Goal: Transaction & Acquisition: Purchase product/service

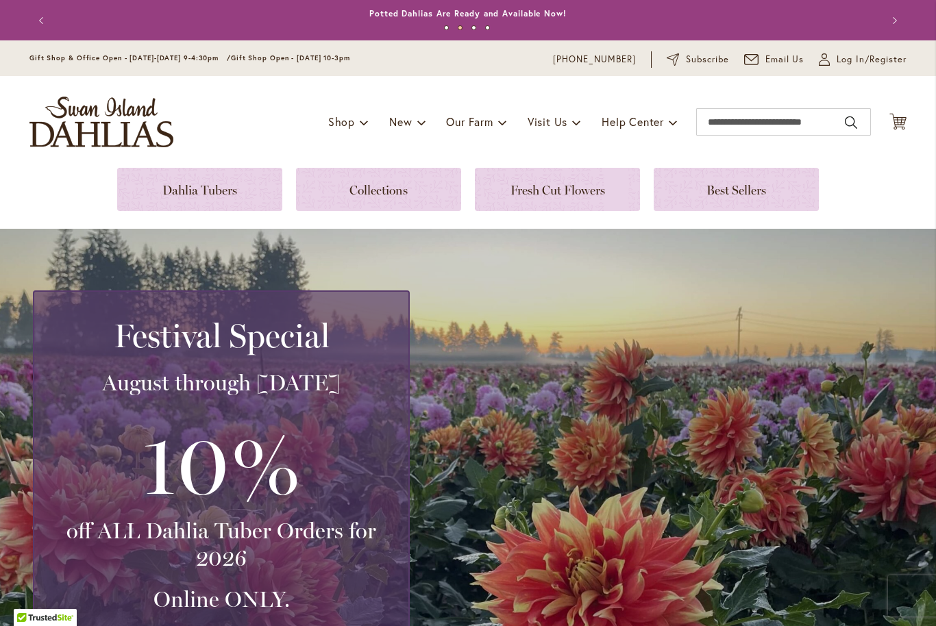
click at [157, 188] on link at bounding box center [199, 189] width 165 height 43
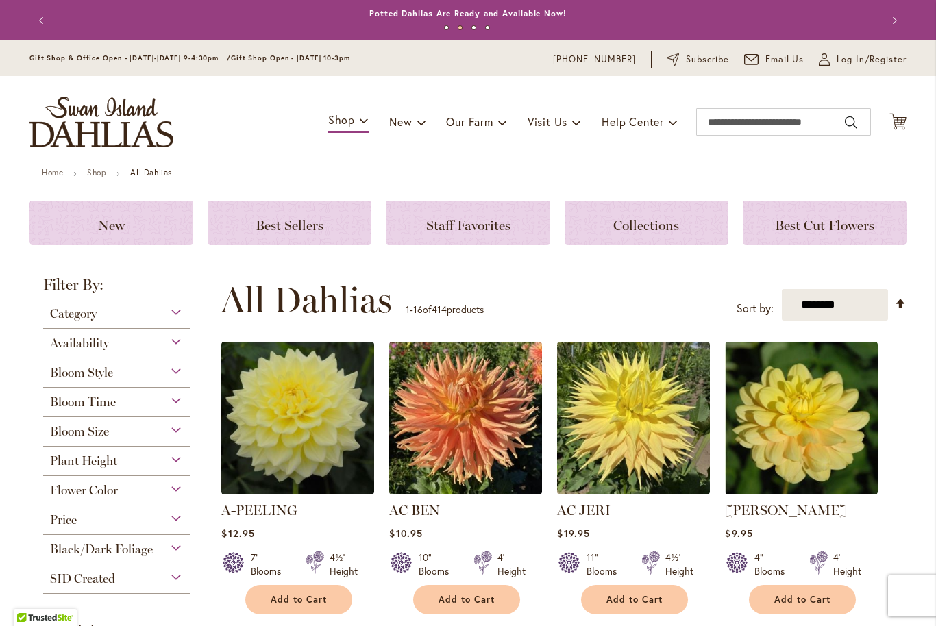
click at [174, 314] on div "Category" at bounding box center [116, 310] width 147 height 22
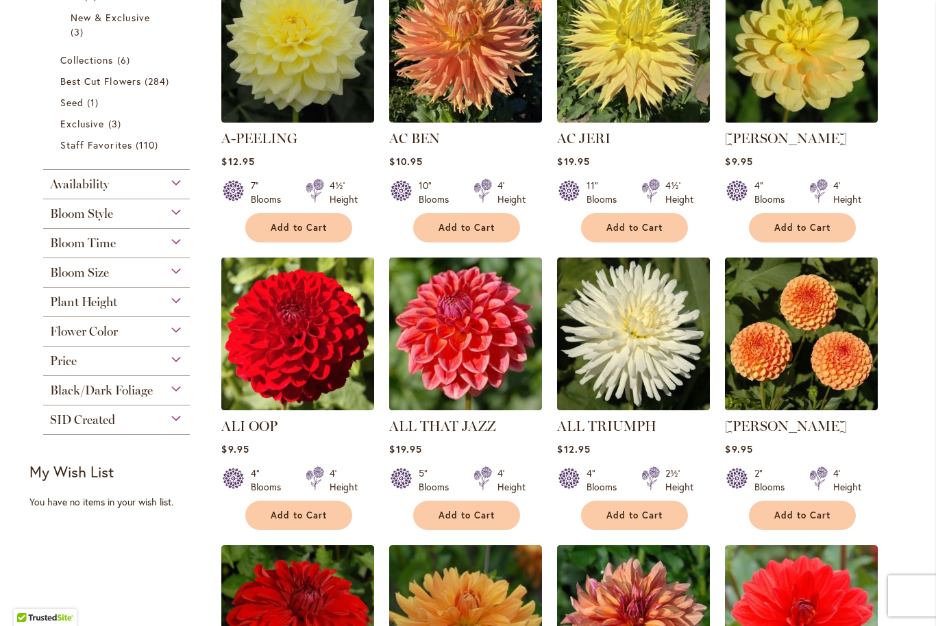
scroll to position [371, 0]
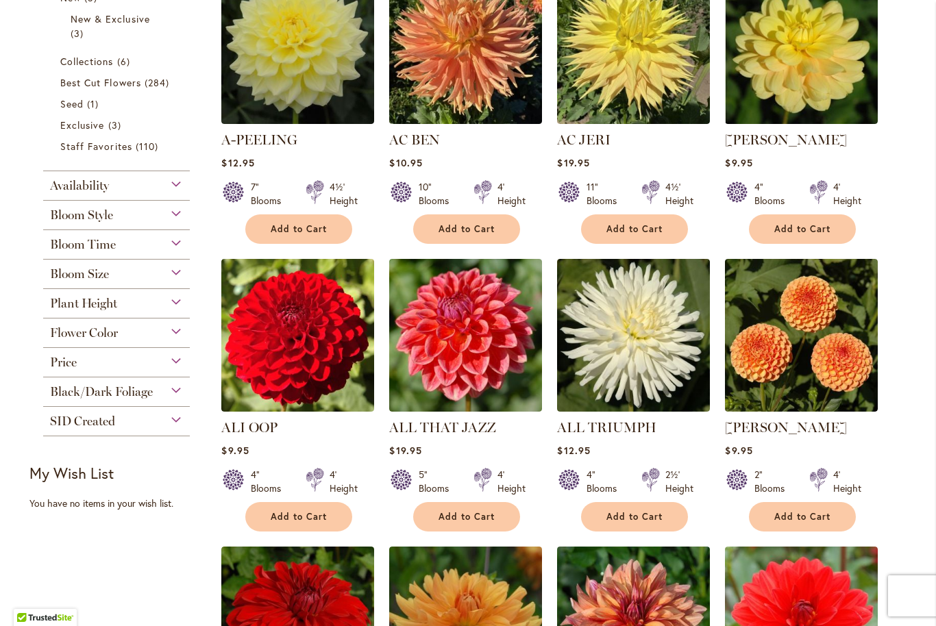
click at [160, 396] on div "Black/Dark Foliage" at bounding box center [116, 388] width 147 height 22
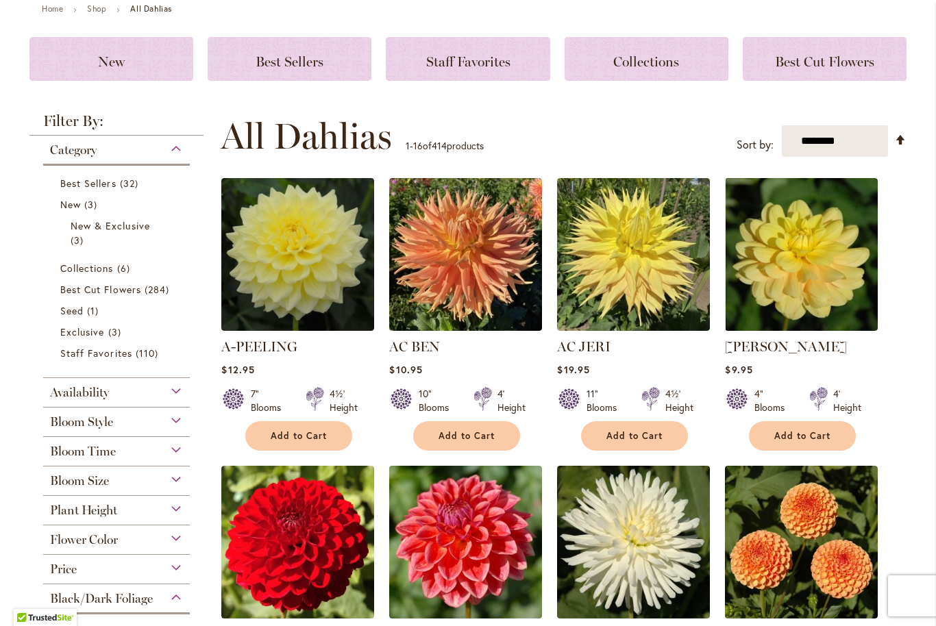
scroll to position [75, 0]
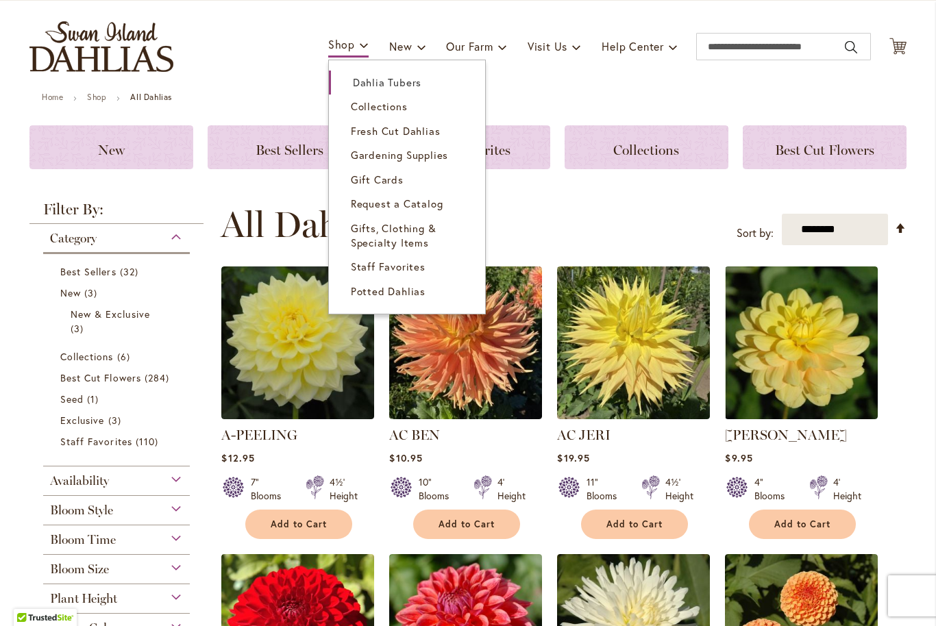
click at [395, 93] on link "Dahlia Tubers" at bounding box center [407, 83] width 156 height 24
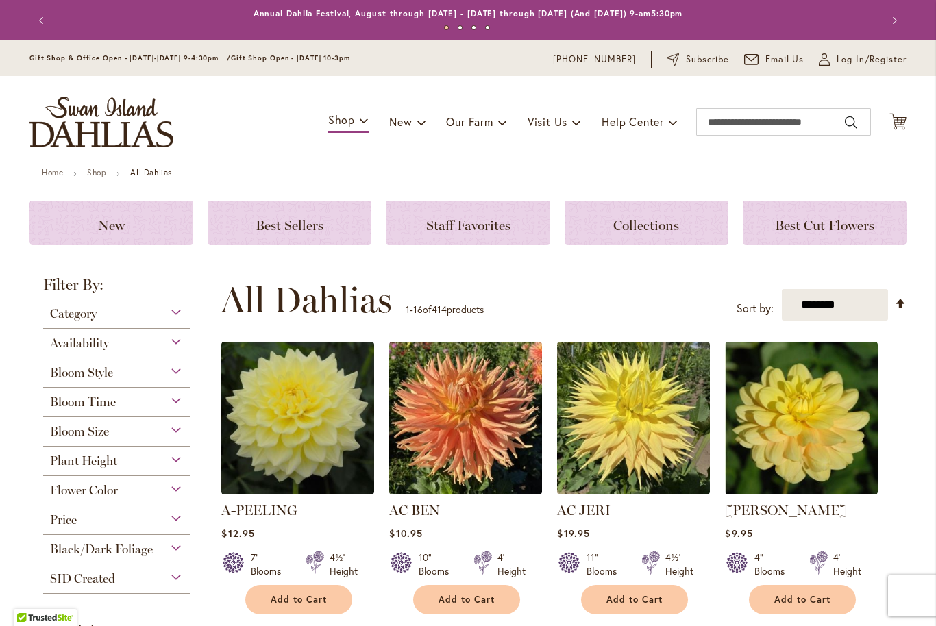
click at [876, 304] on select "**********" at bounding box center [834, 305] width 106 height 32
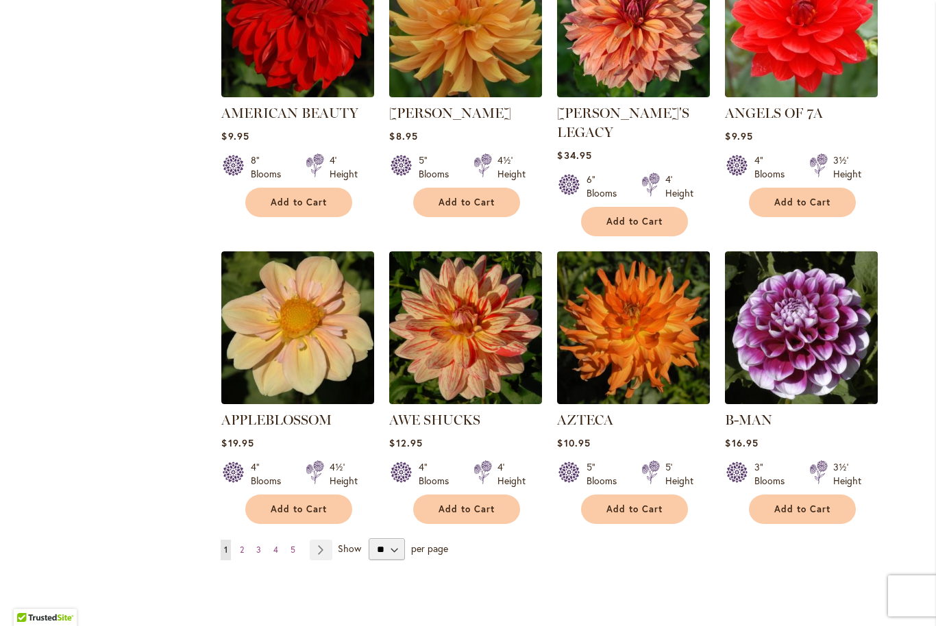
scroll to position [996, 0]
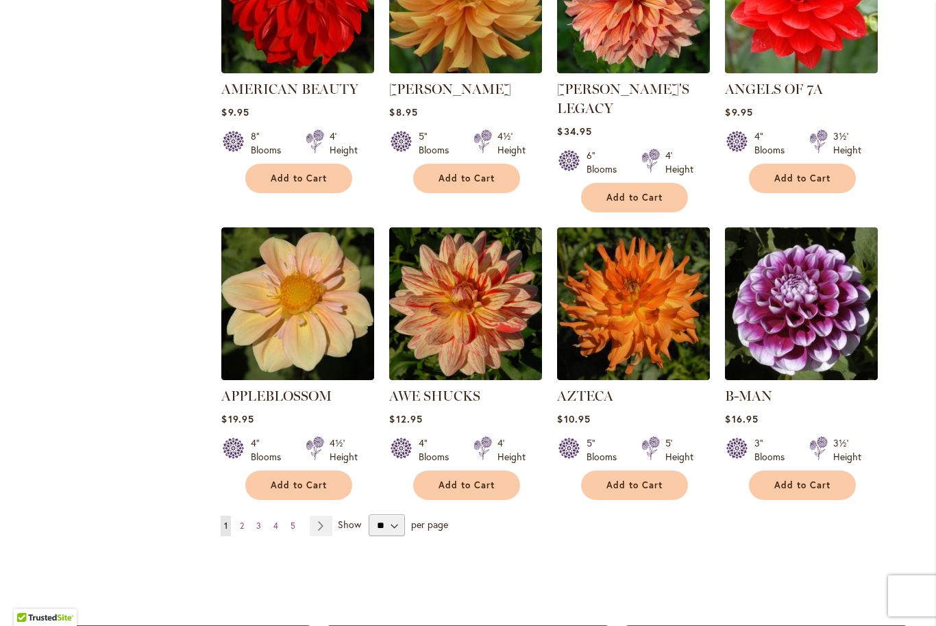
click at [289, 479] on span "Add to Cart" at bounding box center [299, 485] width 56 height 12
click at [323, 516] on link "Page Next" at bounding box center [321, 526] width 23 height 21
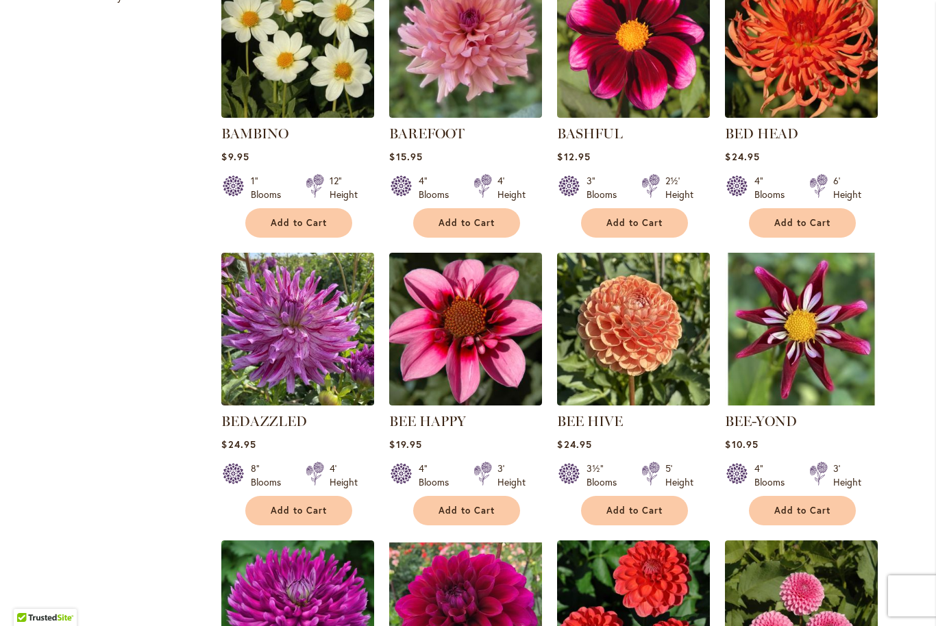
scroll to position [688, 0]
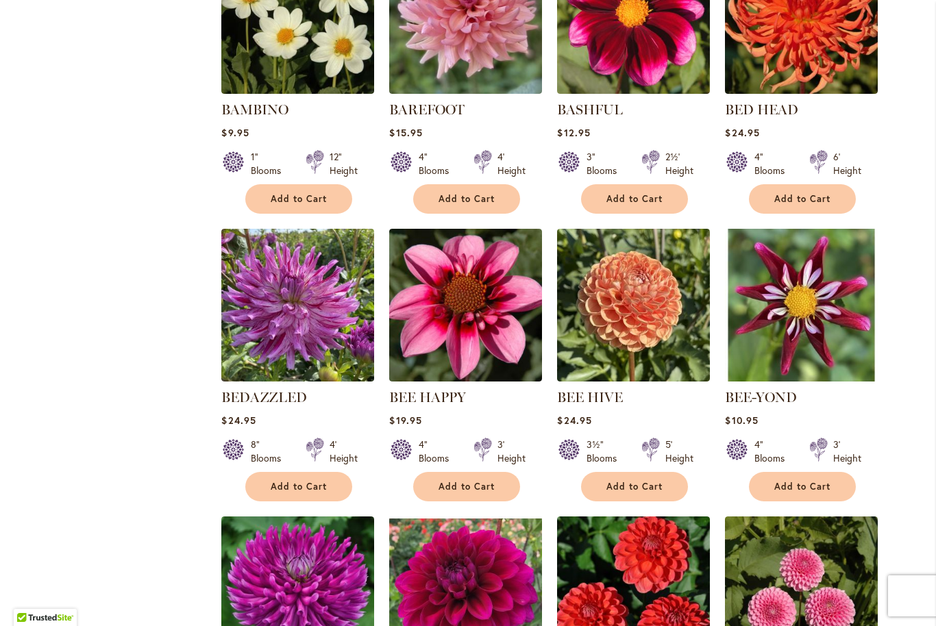
click at [447, 486] on span "Add to Cart" at bounding box center [466, 487] width 56 height 12
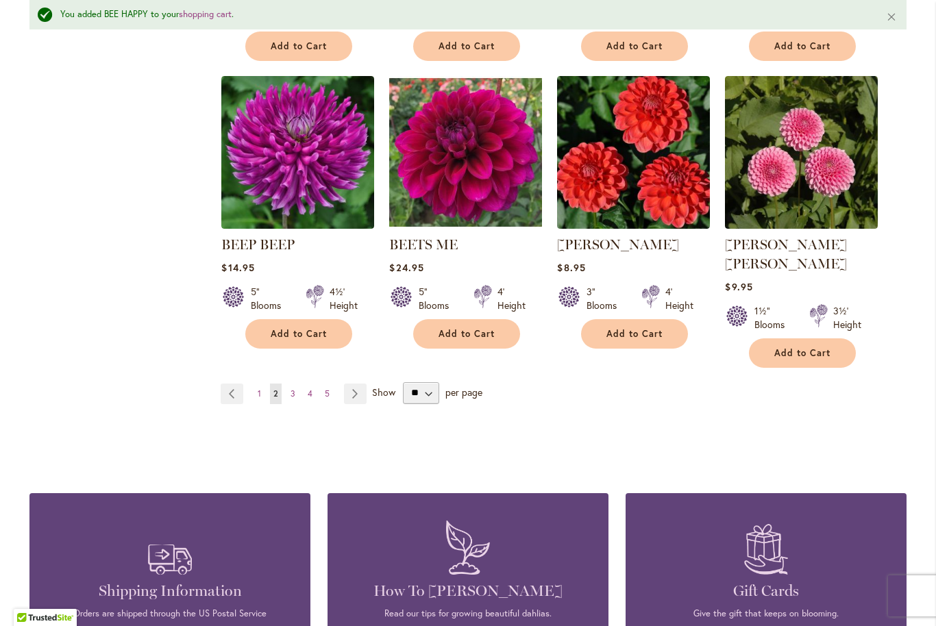
scroll to position [1168, 0]
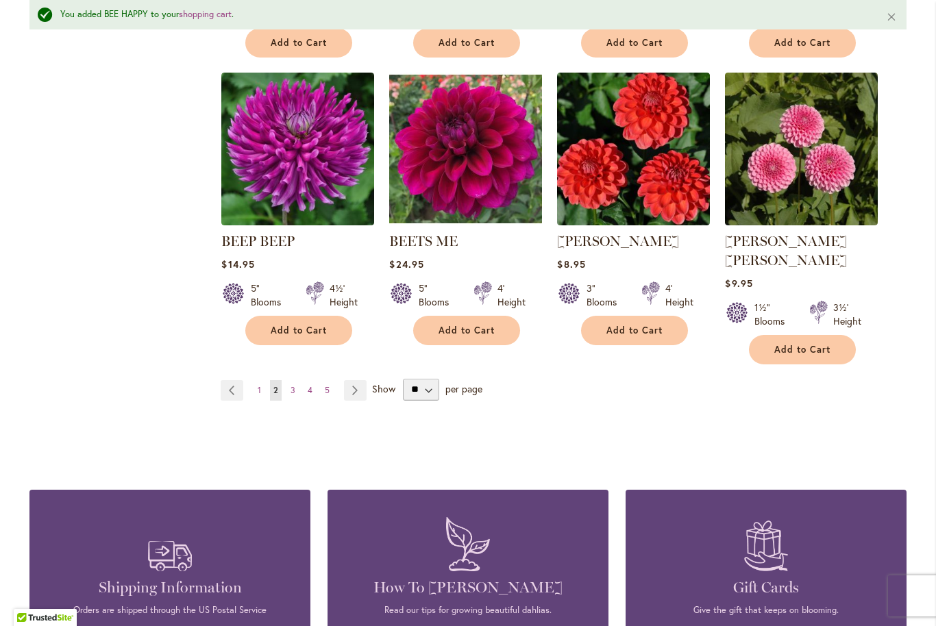
click at [349, 380] on link "Page Next" at bounding box center [355, 390] width 23 height 21
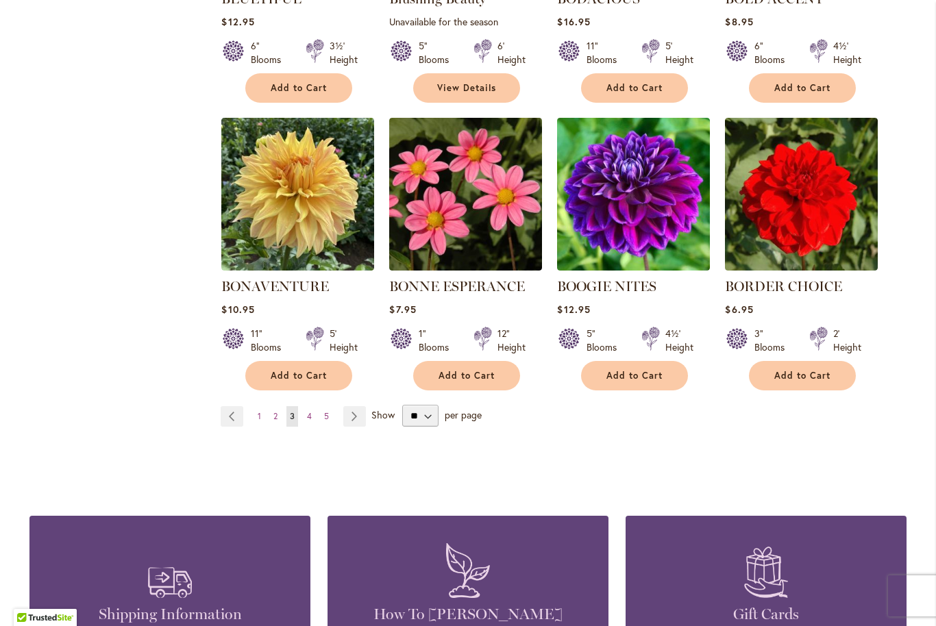
scroll to position [1104, 0]
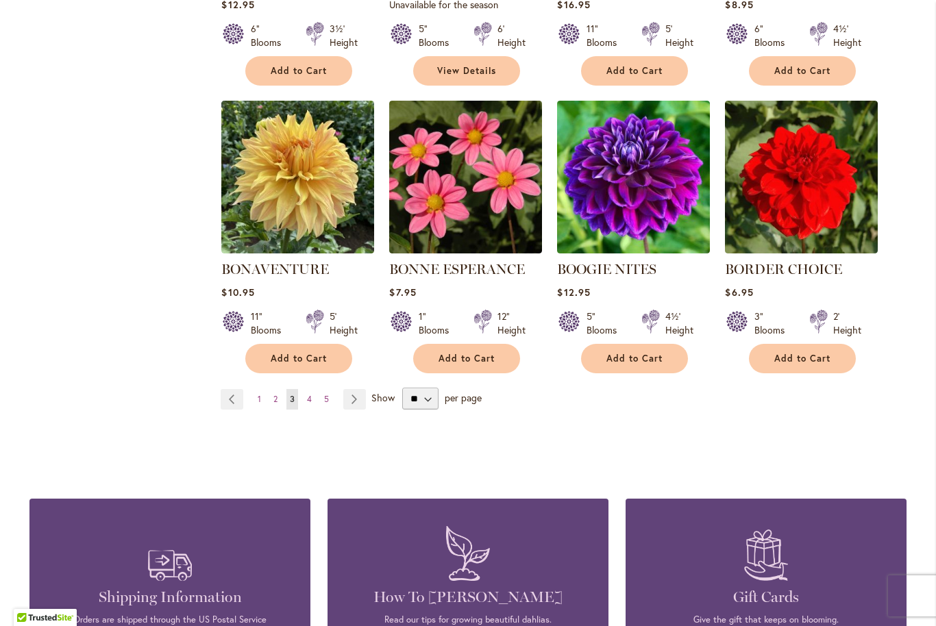
click at [873, 346] on div "Add to Cart" at bounding box center [801, 358] width 151 height 29
click at [352, 397] on link "Page Next" at bounding box center [354, 399] width 23 height 21
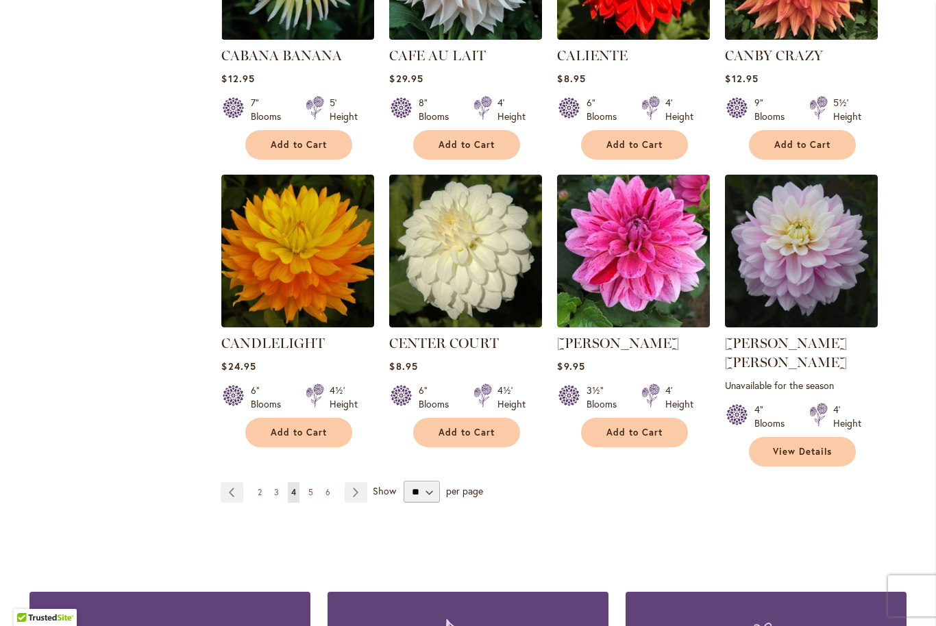
scroll to position [1051, 0]
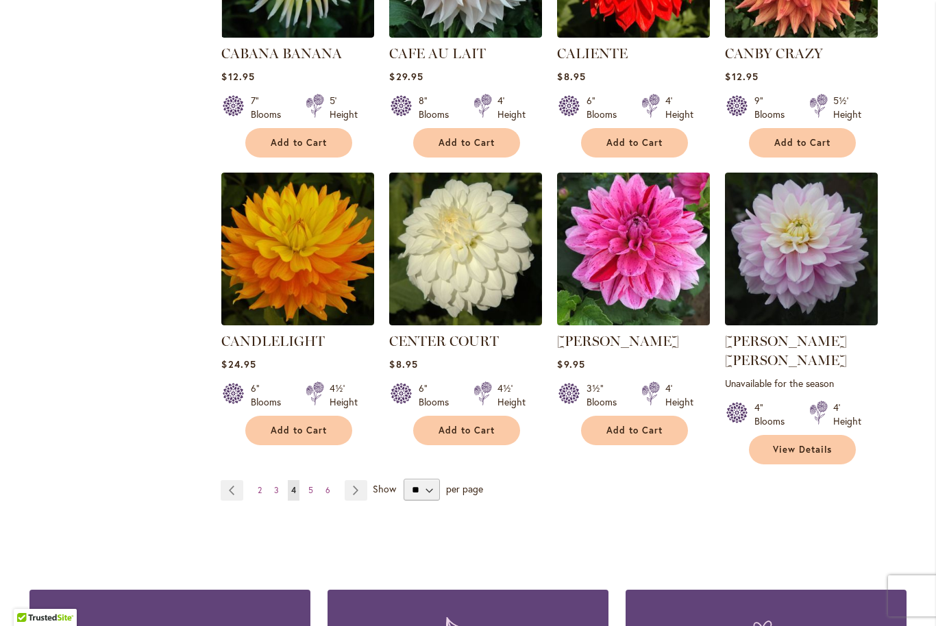
click at [358, 480] on link "Page Next" at bounding box center [355, 490] width 23 height 21
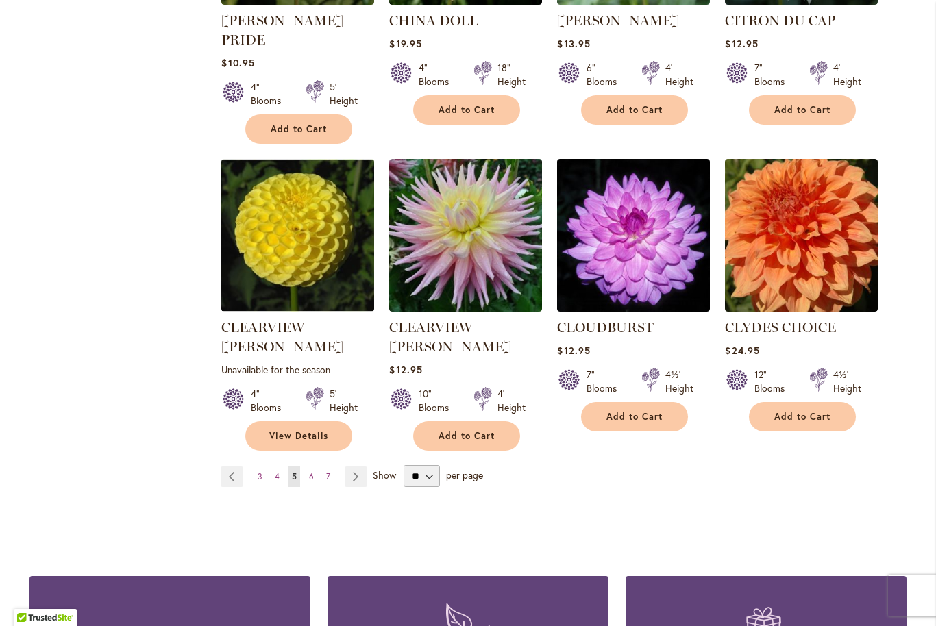
scroll to position [1100, 0]
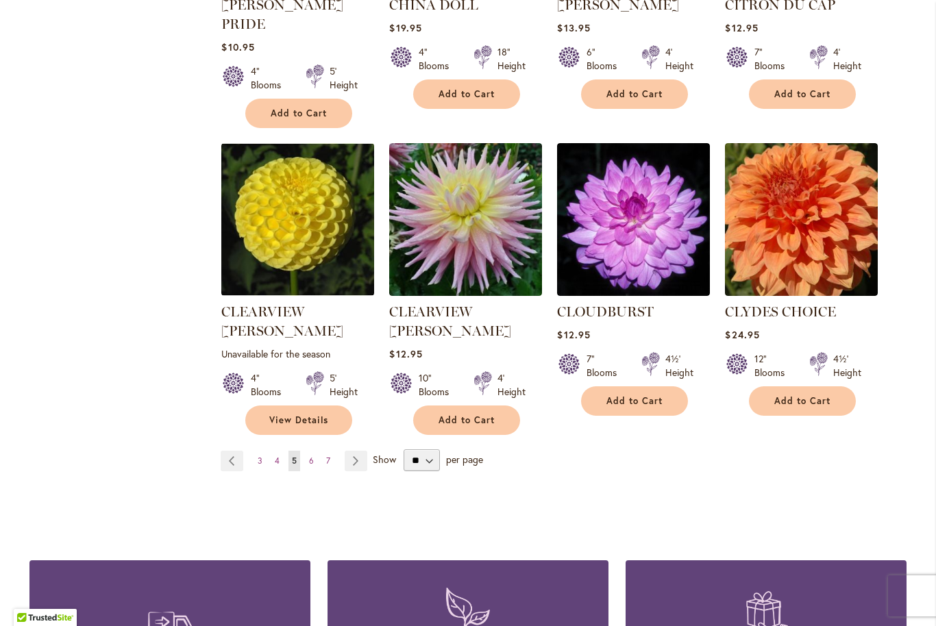
click at [347, 451] on link "Page Next" at bounding box center [355, 461] width 23 height 21
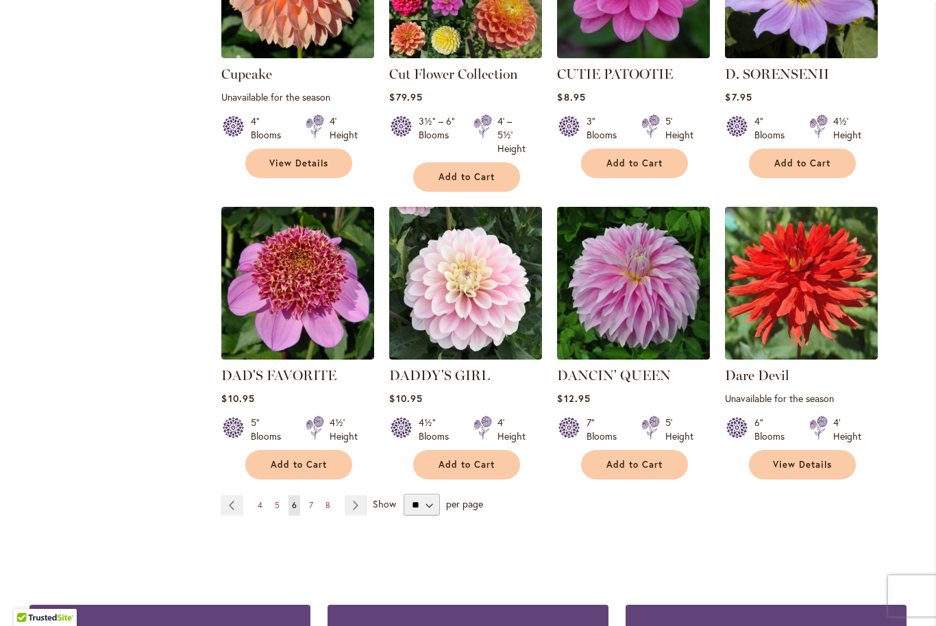
scroll to position [1044, 0]
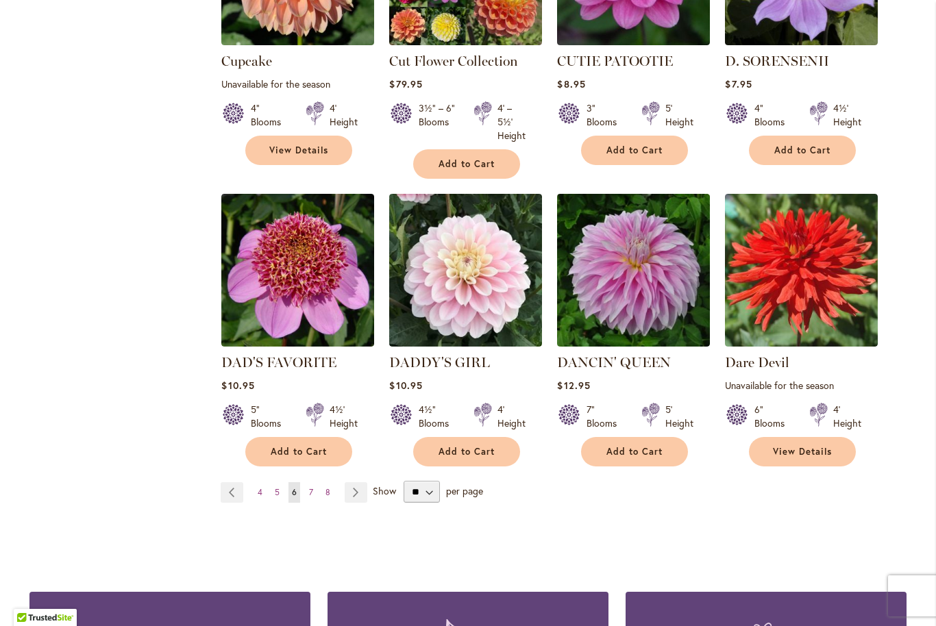
click at [276, 442] on button "Add to Cart" at bounding box center [298, 451] width 107 height 29
click at [347, 494] on link "Page Next" at bounding box center [355, 492] width 23 height 21
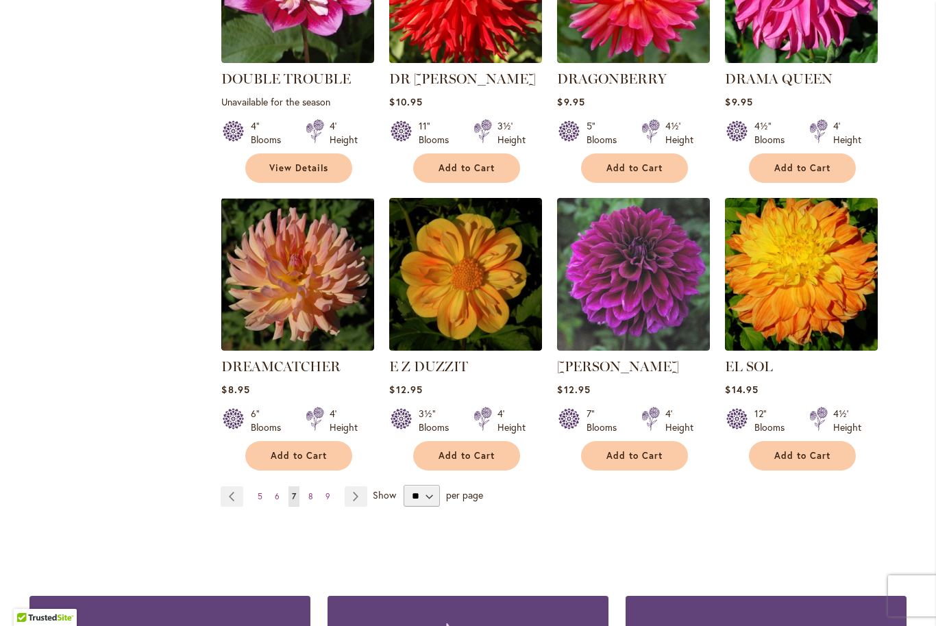
scroll to position [1046, 0]
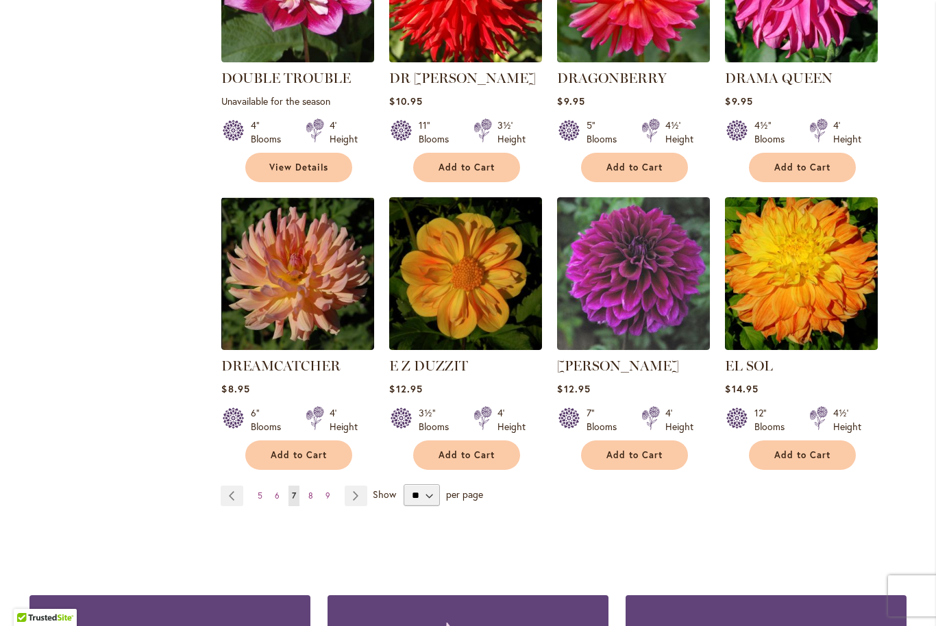
click at [287, 162] on span "View Details" at bounding box center [298, 168] width 59 height 12
click at [354, 486] on link "Page Next" at bounding box center [355, 496] width 23 height 21
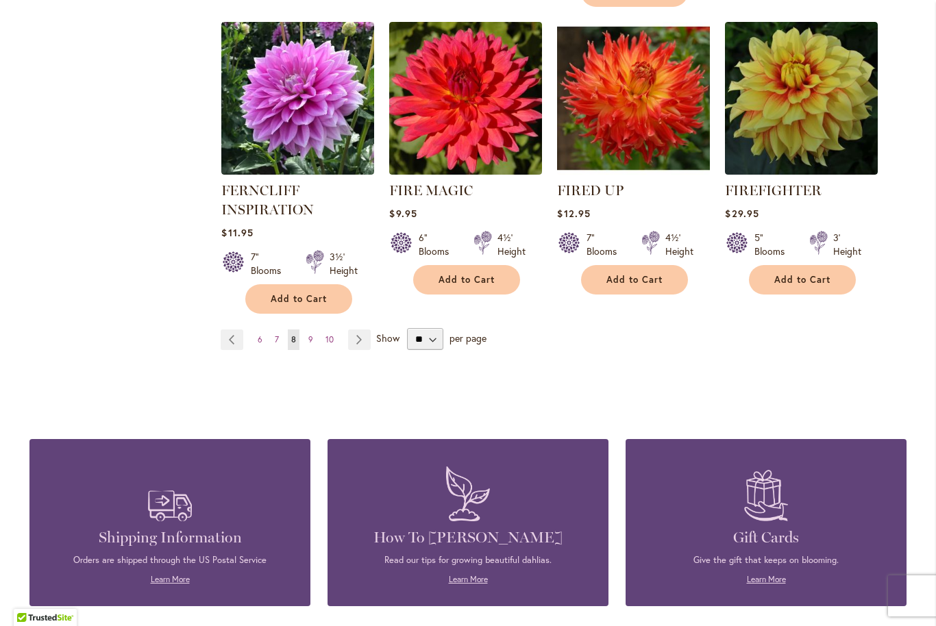
scroll to position [1264, 0]
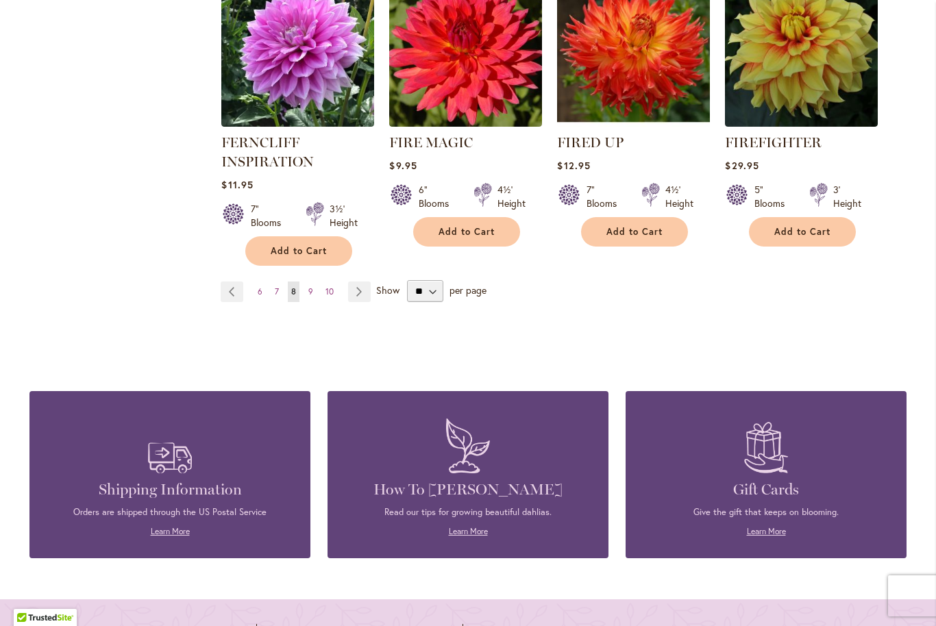
click at [355, 291] on link "Page Next" at bounding box center [359, 291] width 23 height 21
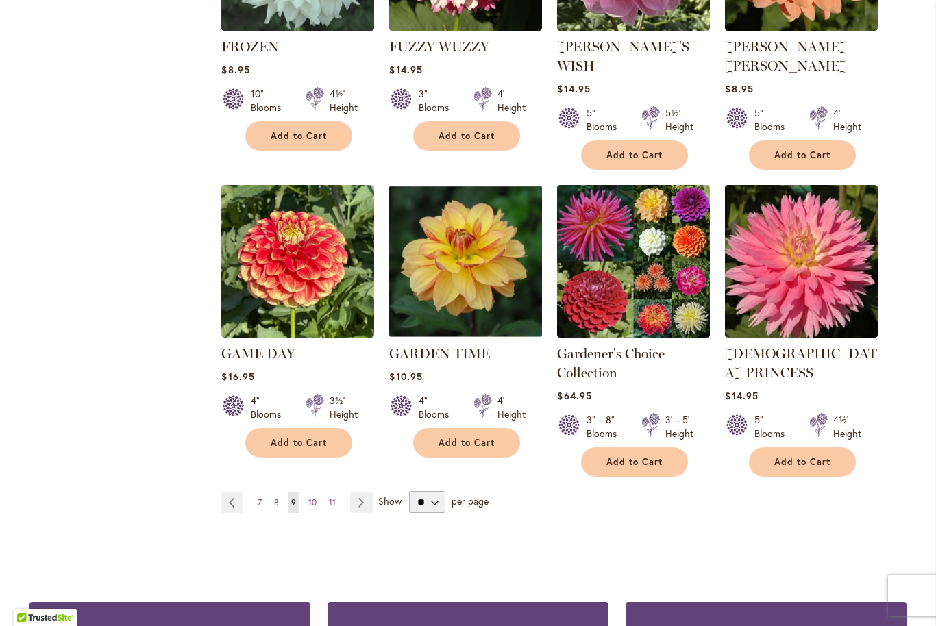
scroll to position [1082, 0]
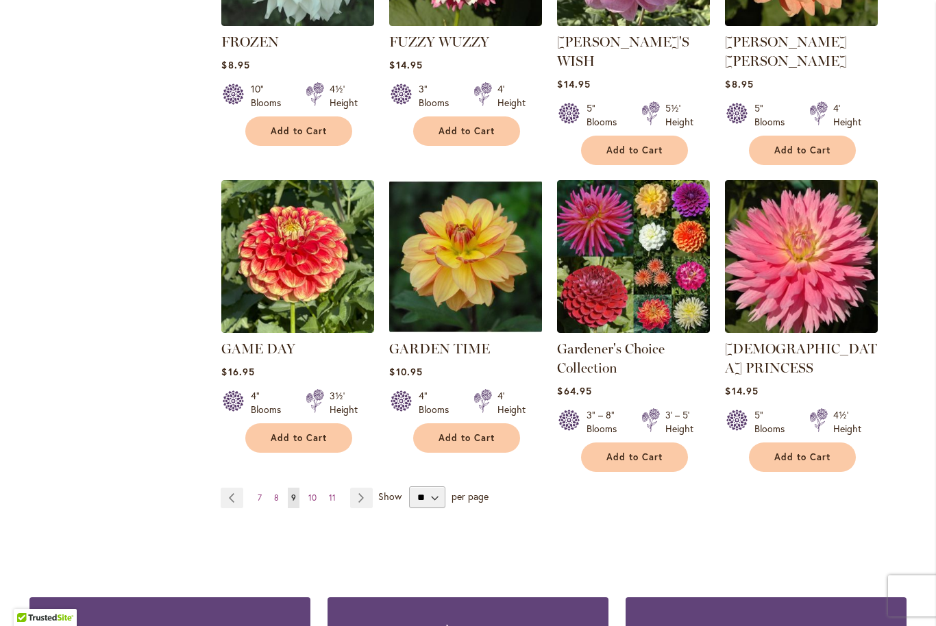
click at [355, 488] on link "Page Next" at bounding box center [361, 498] width 23 height 21
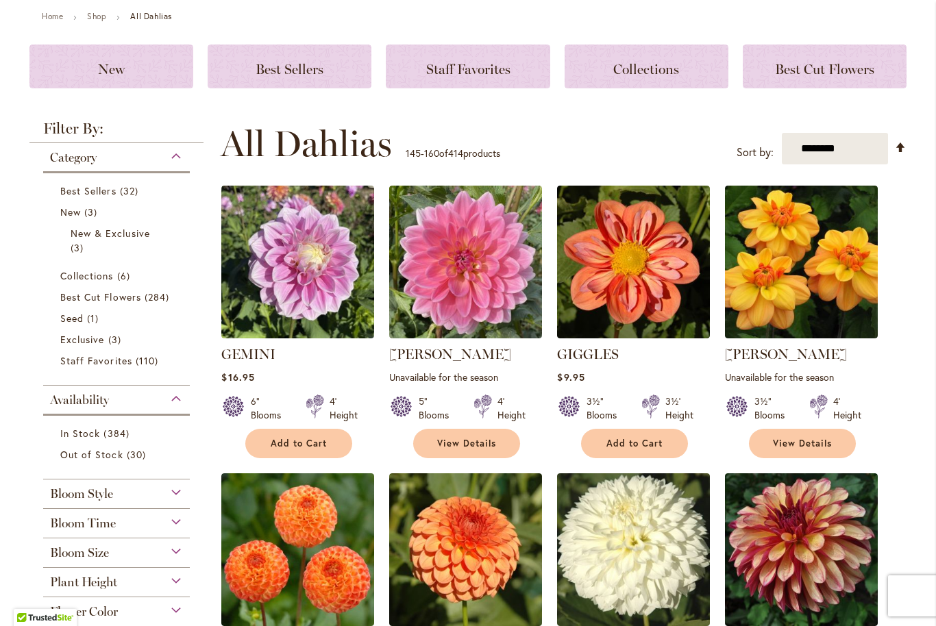
scroll to position [157, 0]
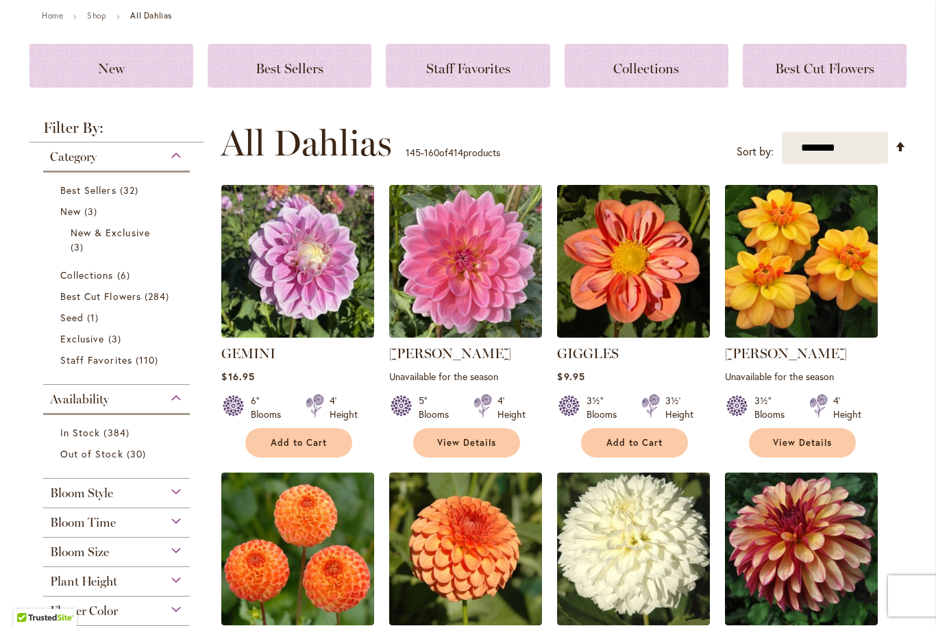
click at [639, 437] on span "Add to Cart" at bounding box center [634, 443] width 56 height 12
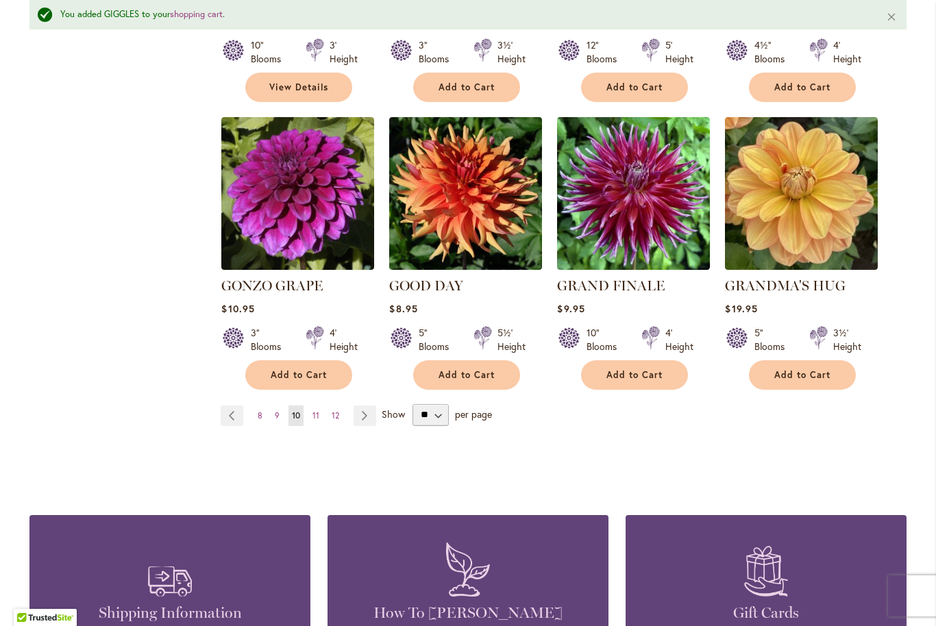
scroll to position [1154, 0]
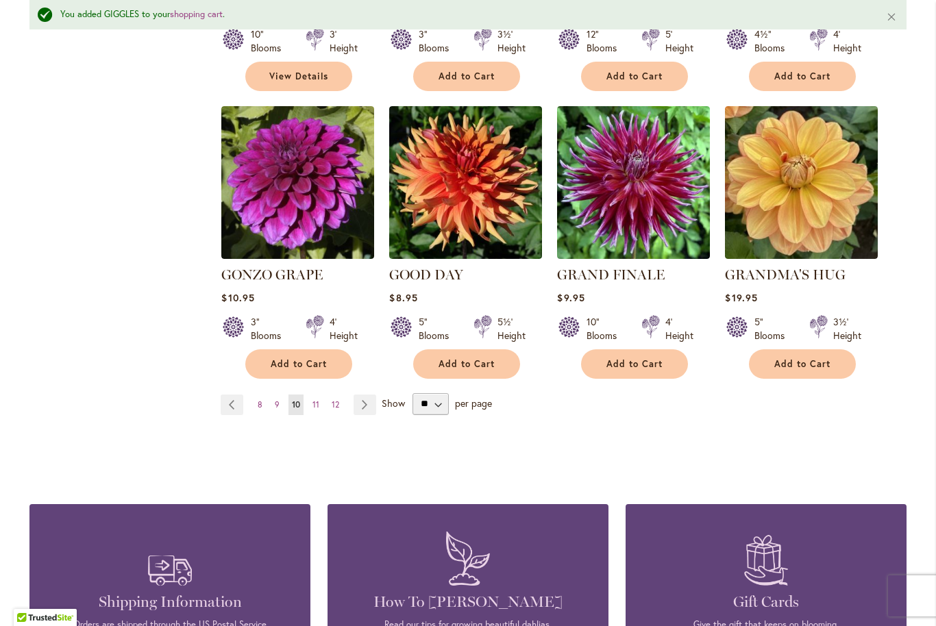
click at [358, 394] on link "Page Next" at bounding box center [364, 404] width 23 height 21
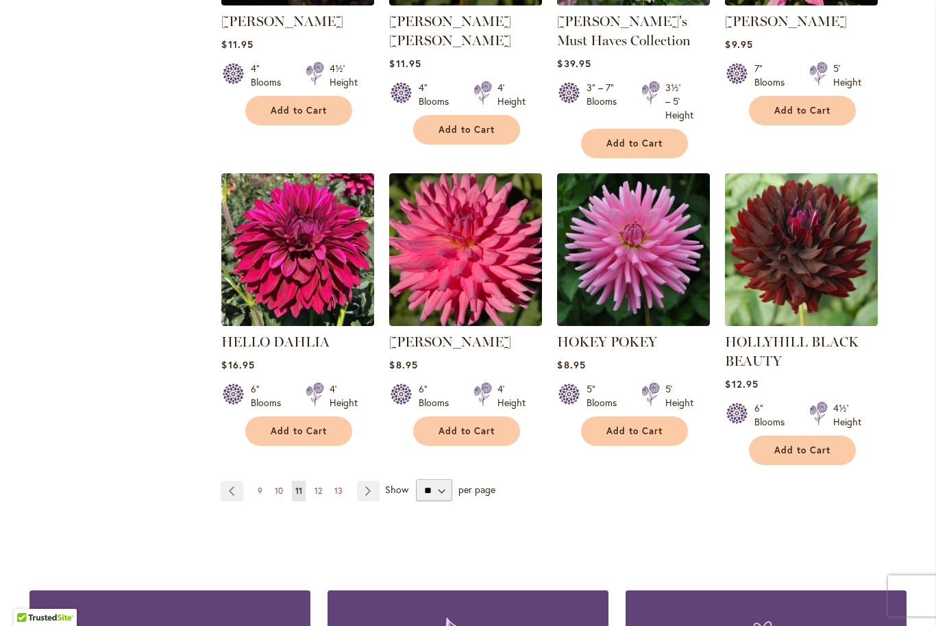
scroll to position [1084, 0]
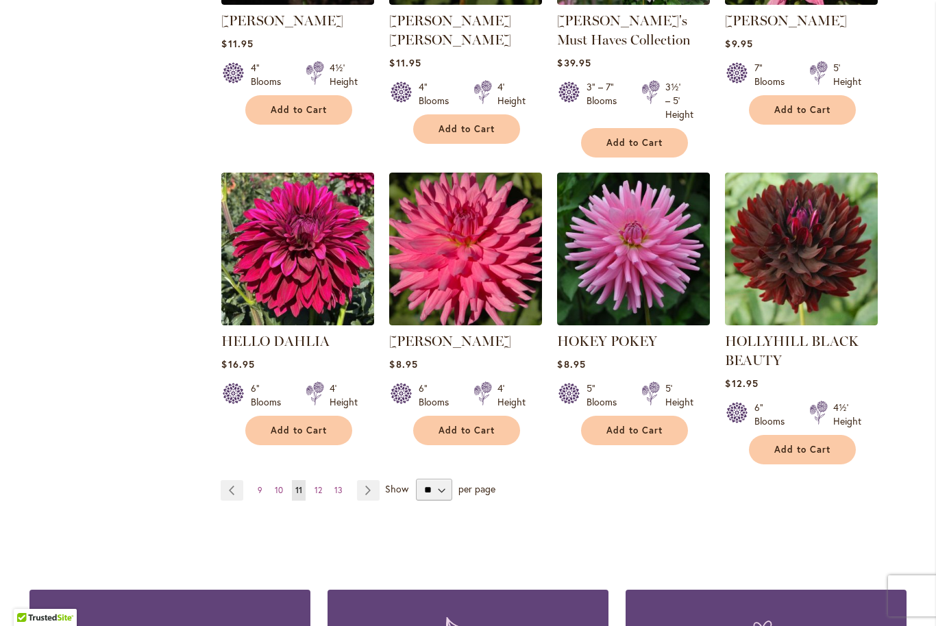
click at [361, 486] on link "Page Next" at bounding box center [368, 490] width 23 height 21
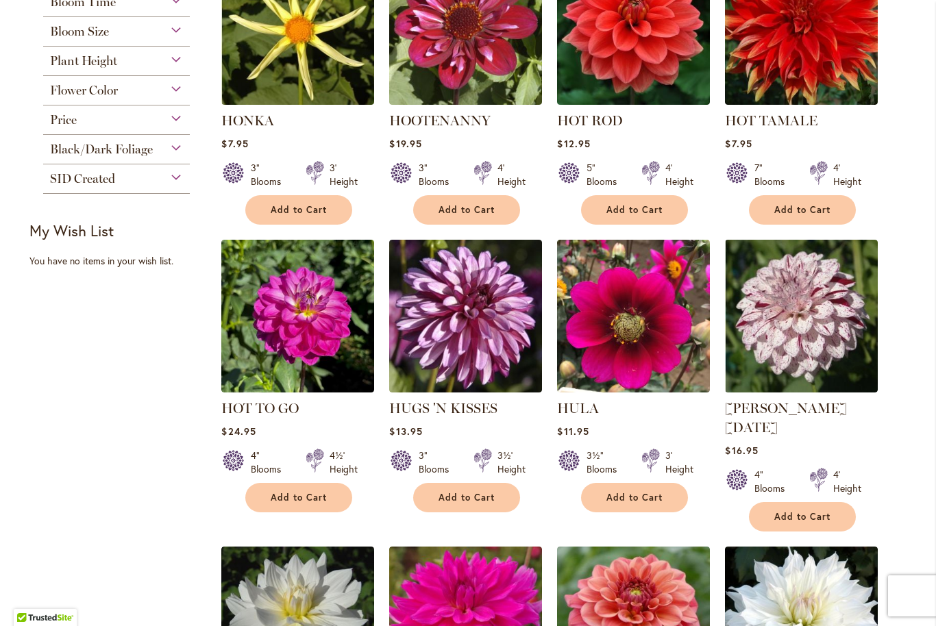
scroll to position [680, 0]
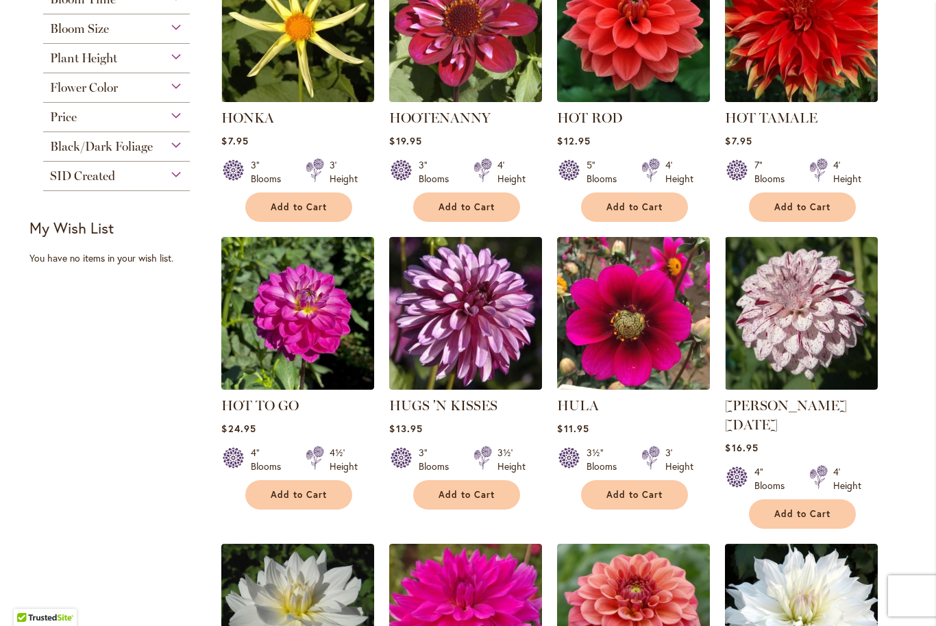
click at [482, 499] on span "Add to Cart" at bounding box center [466, 495] width 56 height 12
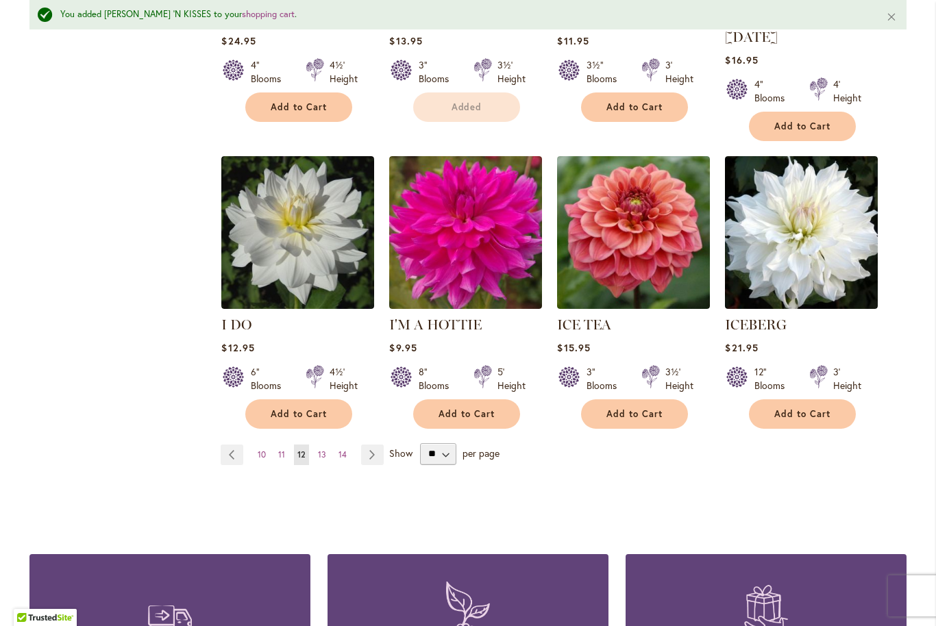
scroll to position [1133, 0]
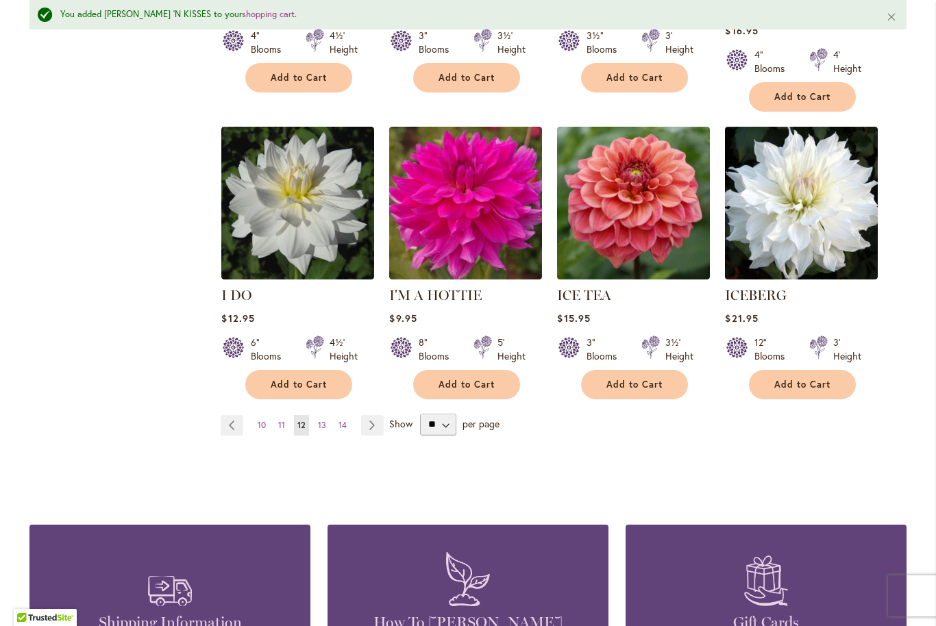
click at [368, 415] on link "Page Next" at bounding box center [372, 425] width 23 height 21
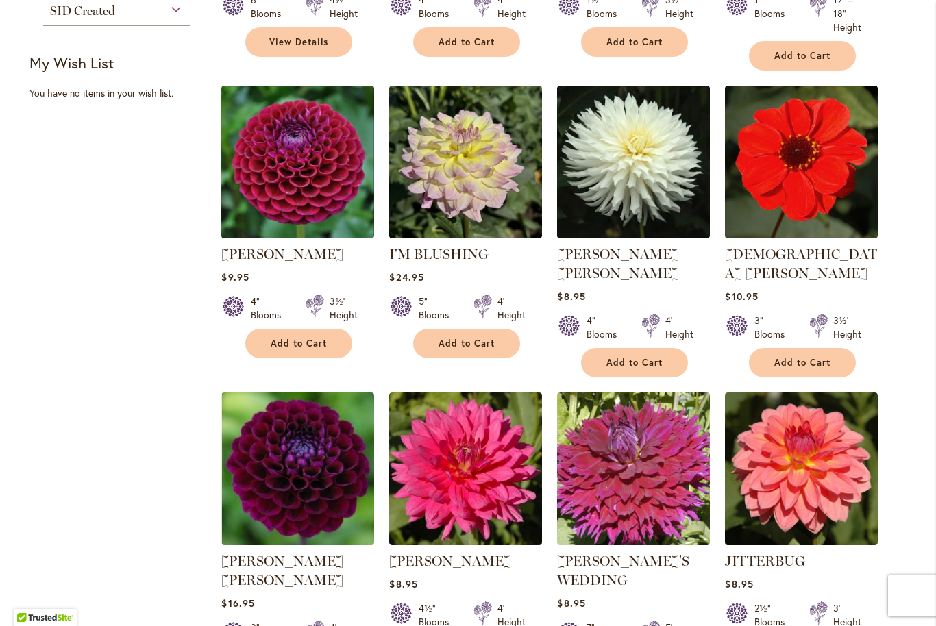
scroll to position [854, 0]
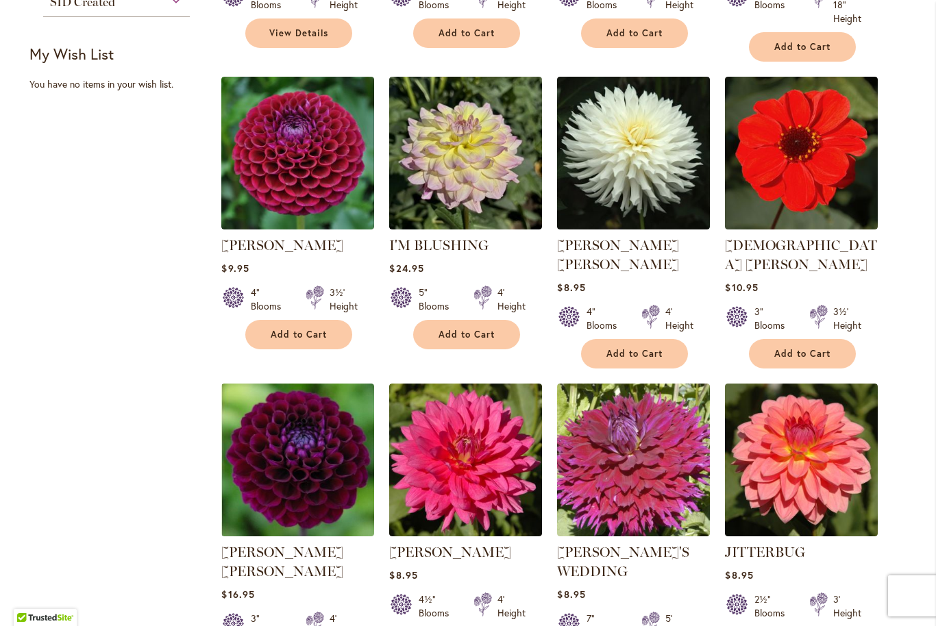
click at [818, 348] on span "Add to Cart" at bounding box center [802, 354] width 56 height 12
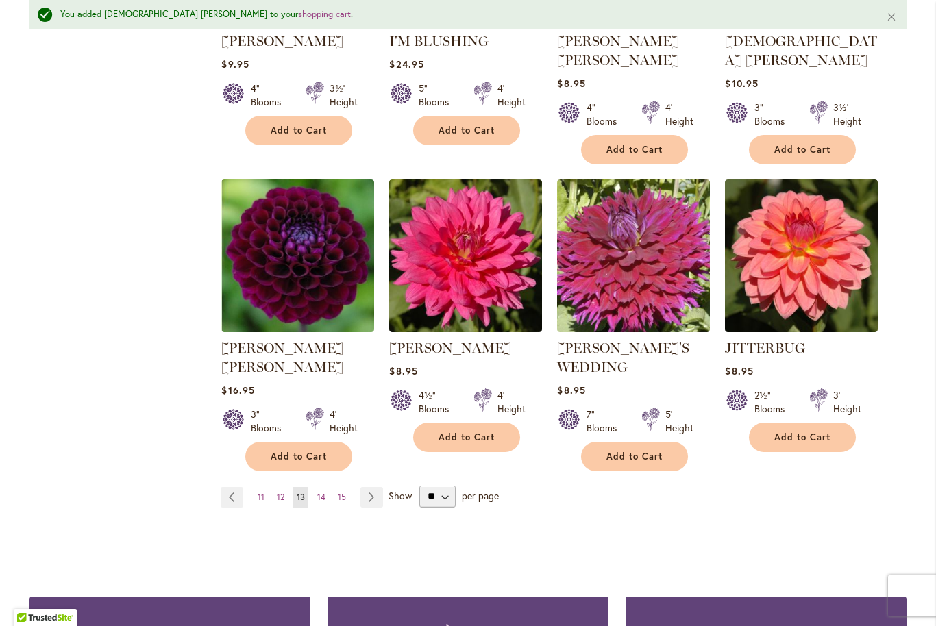
scroll to position [1099, 0]
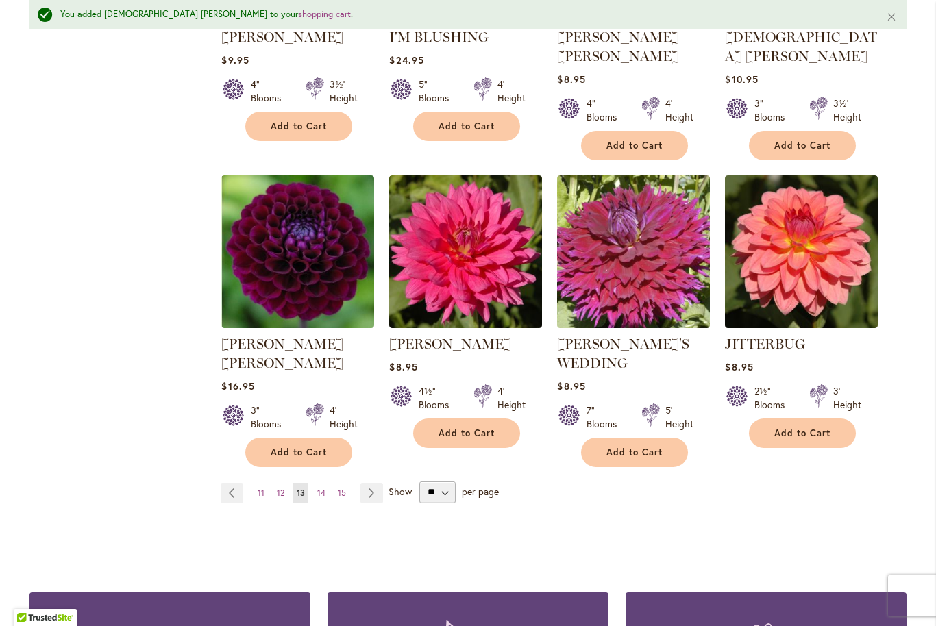
click at [369, 483] on link "Page Next" at bounding box center [371, 493] width 23 height 21
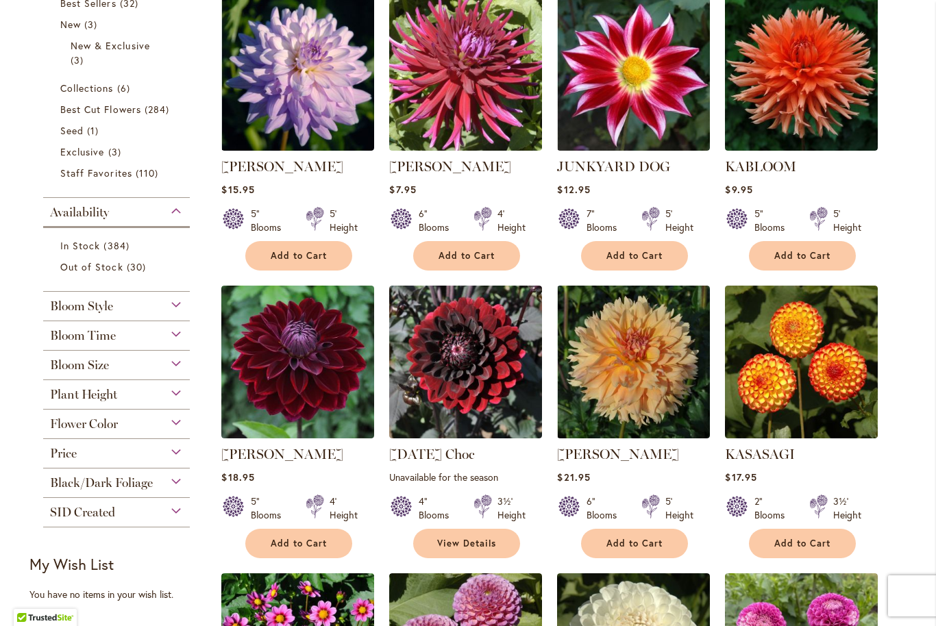
scroll to position [340, 0]
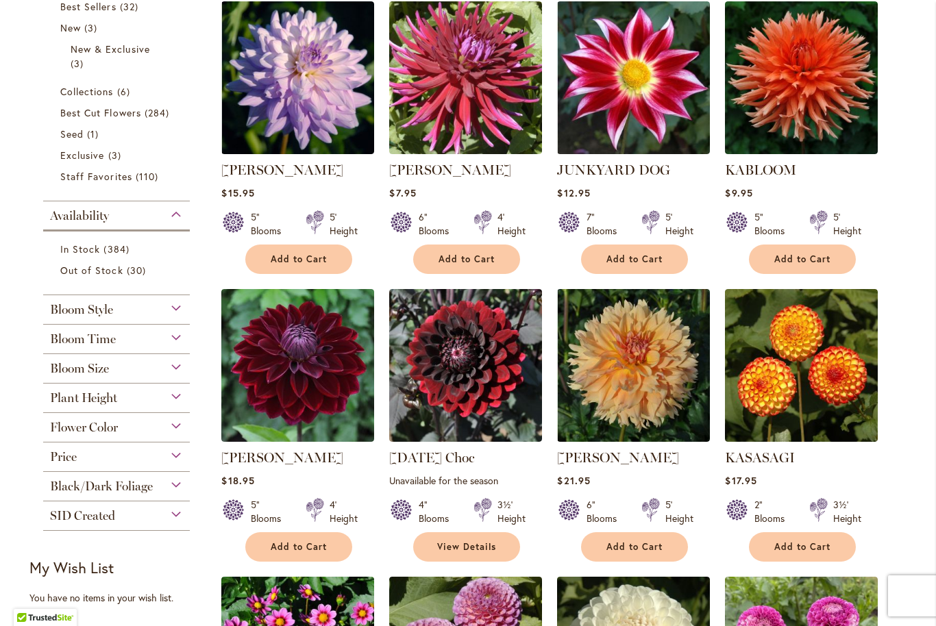
click at [647, 261] on span "Add to Cart" at bounding box center [634, 259] width 56 height 12
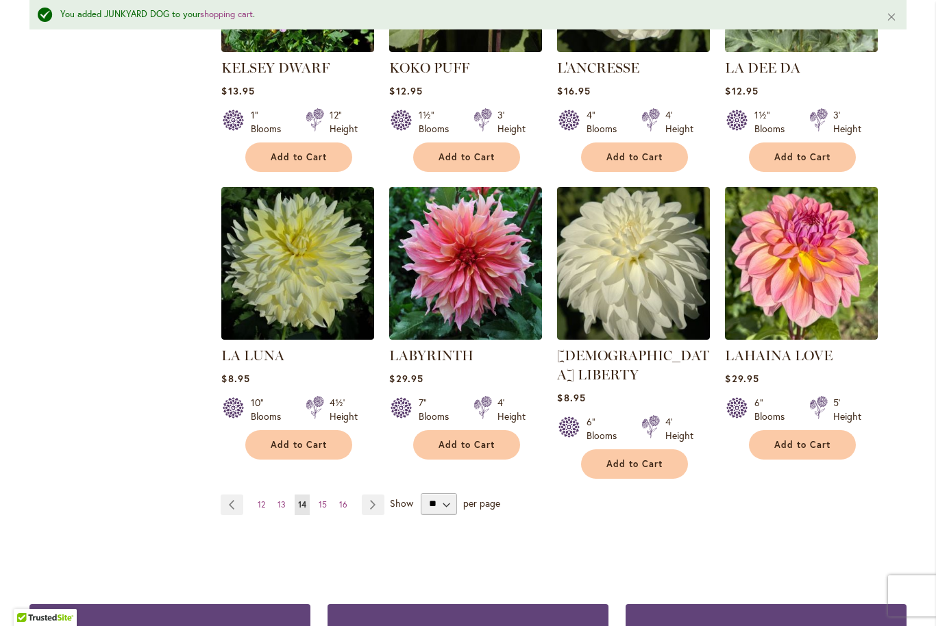
scroll to position [1065, 0]
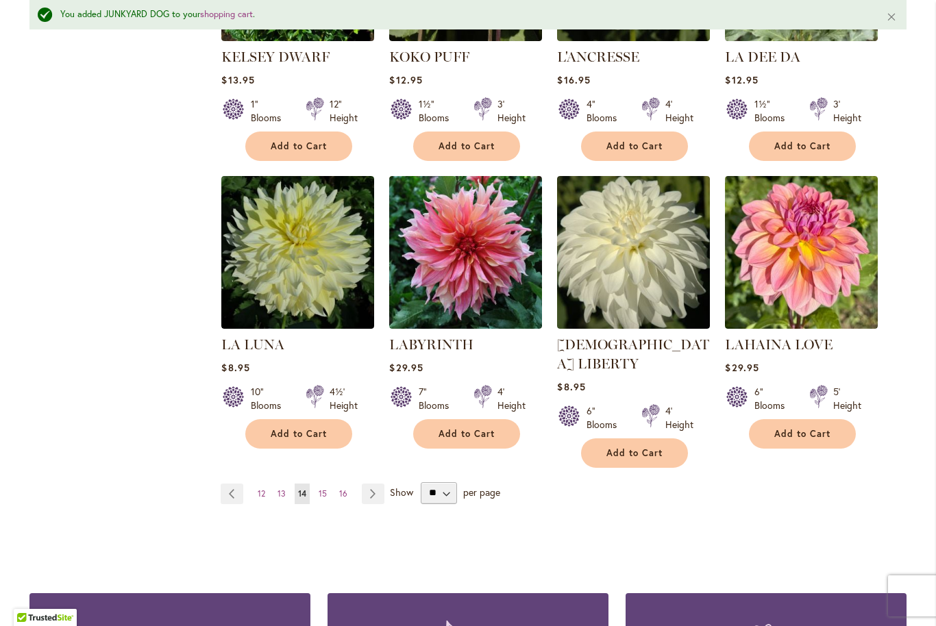
click at [364, 484] on link "Page Next" at bounding box center [373, 494] width 23 height 21
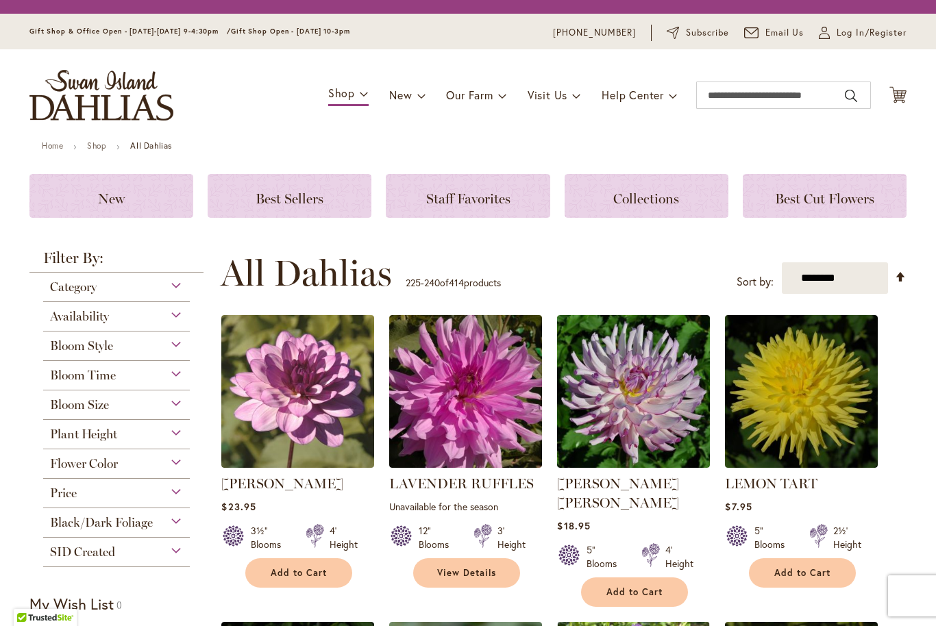
click at [818, 393] on img at bounding box center [801, 391] width 153 height 153
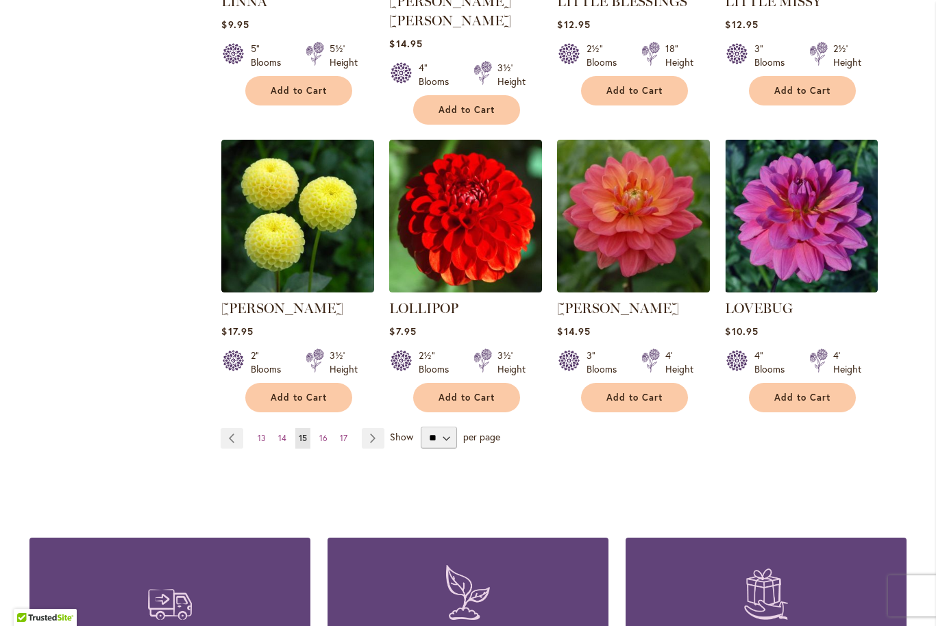
scroll to position [1111, 0]
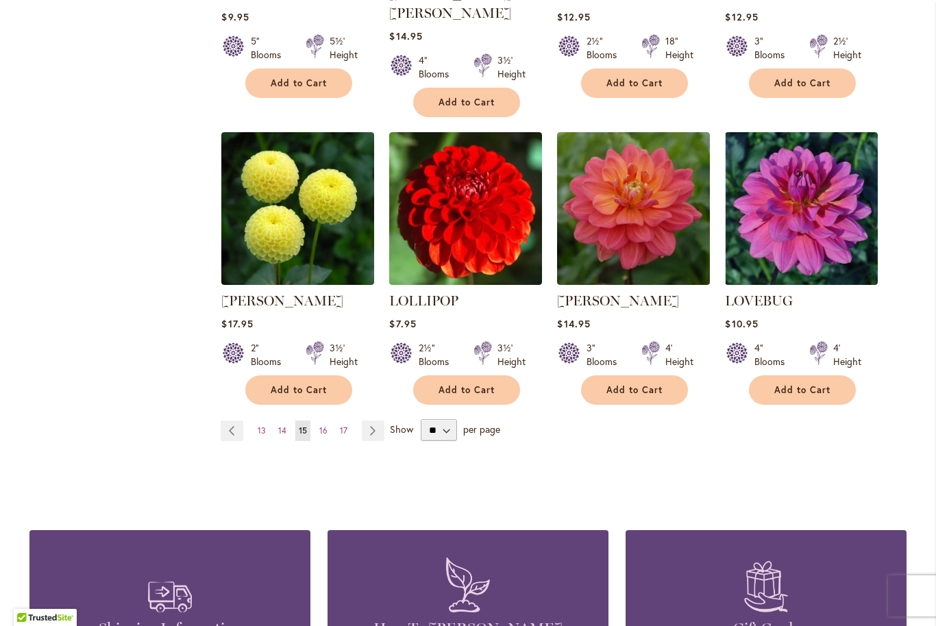
click at [376, 421] on link "Page Next" at bounding box center [373, 431] width 23 height 21
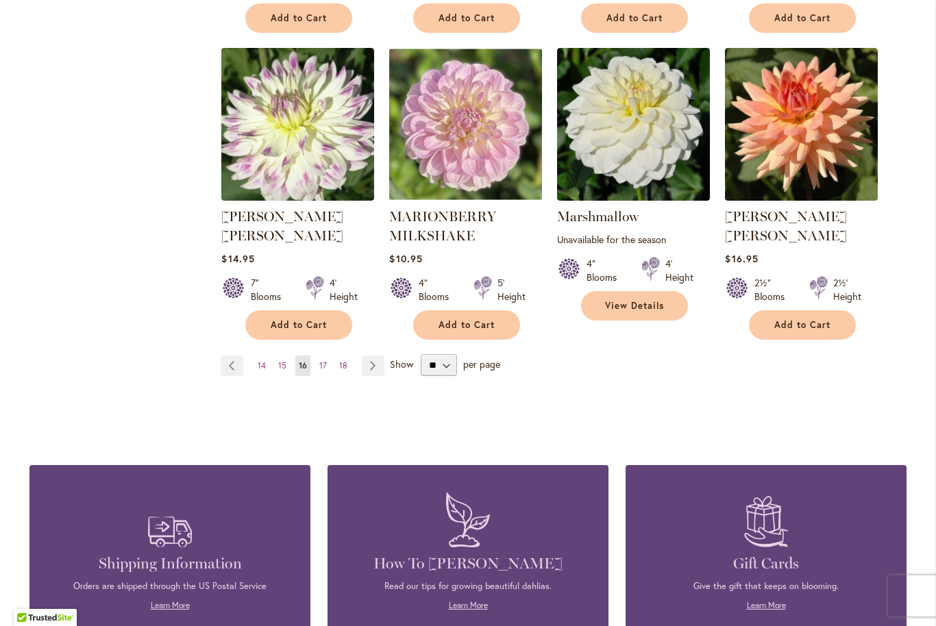
scroll to position [1196, 0]
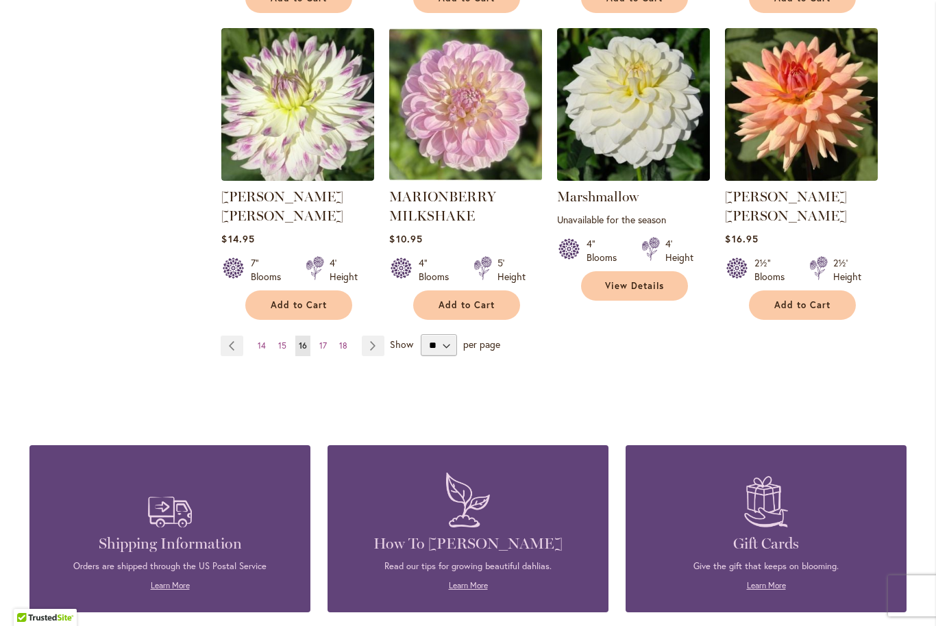
click at [369, 336] on link "Page Next" at bounding box center [373, 346] width 23 height 21
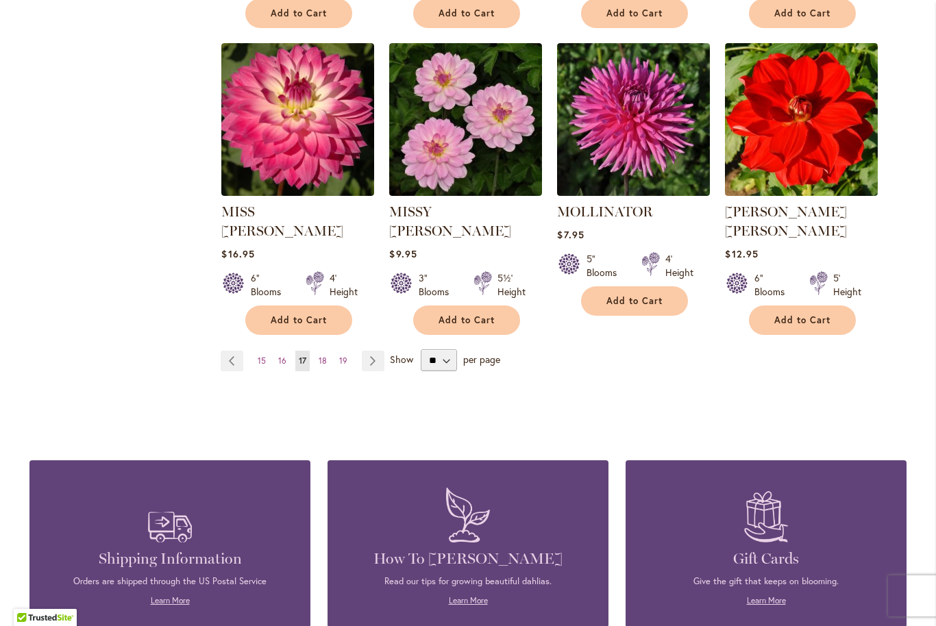
scroll to position [1176, 0]
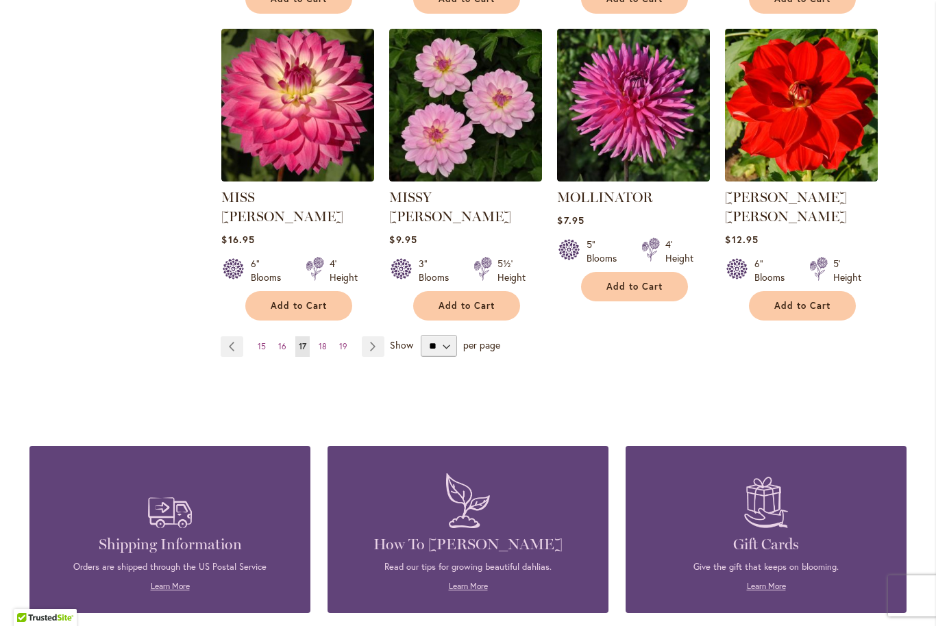
click at [371, 336] on link "Page Next" at bounding box center [373, 346] width 23 height 21
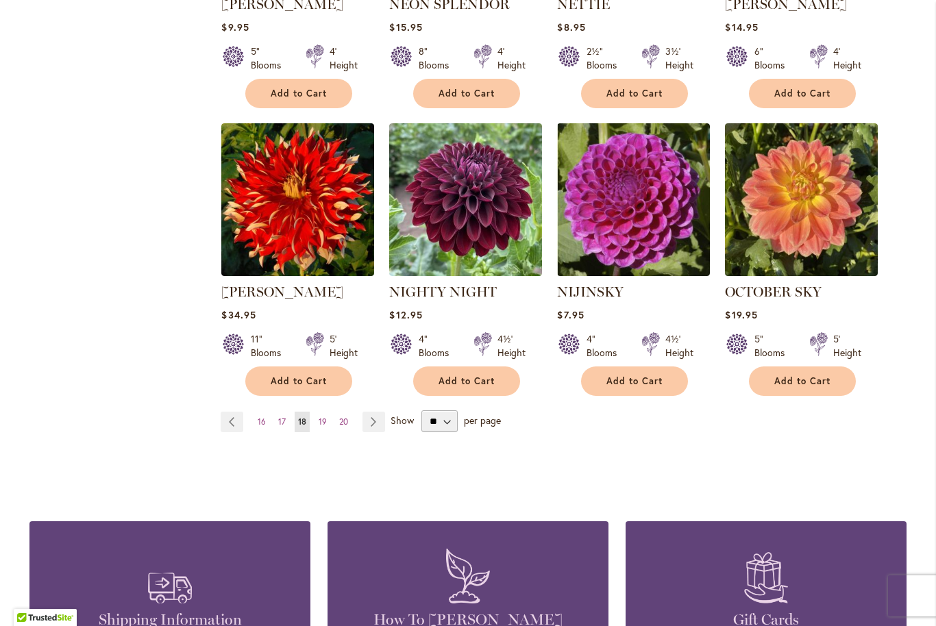
scroll to position [1135, 0]
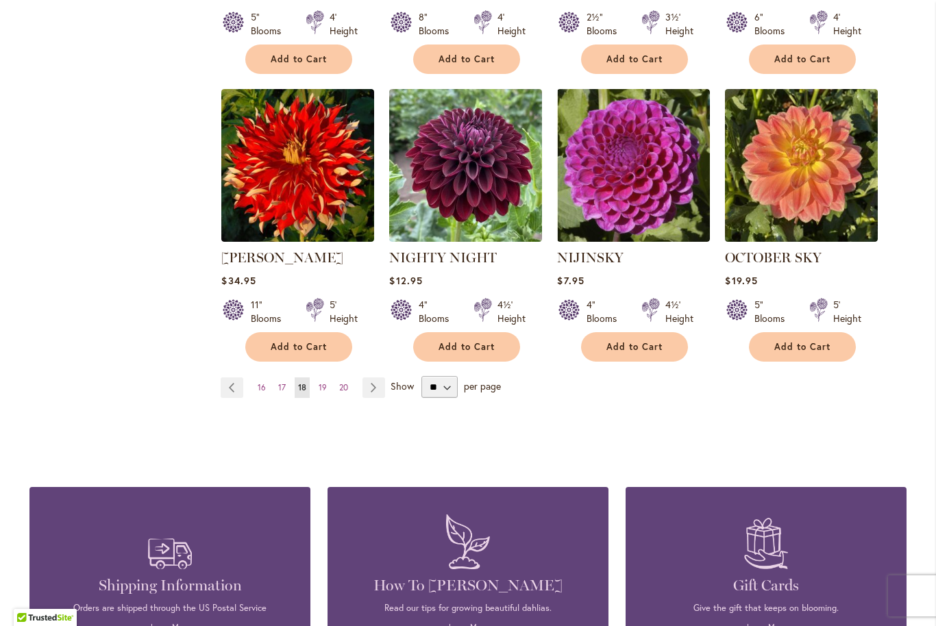
click at [366, 377] on link "Page Next" at bounding box center [373, 387] width 23 height 21
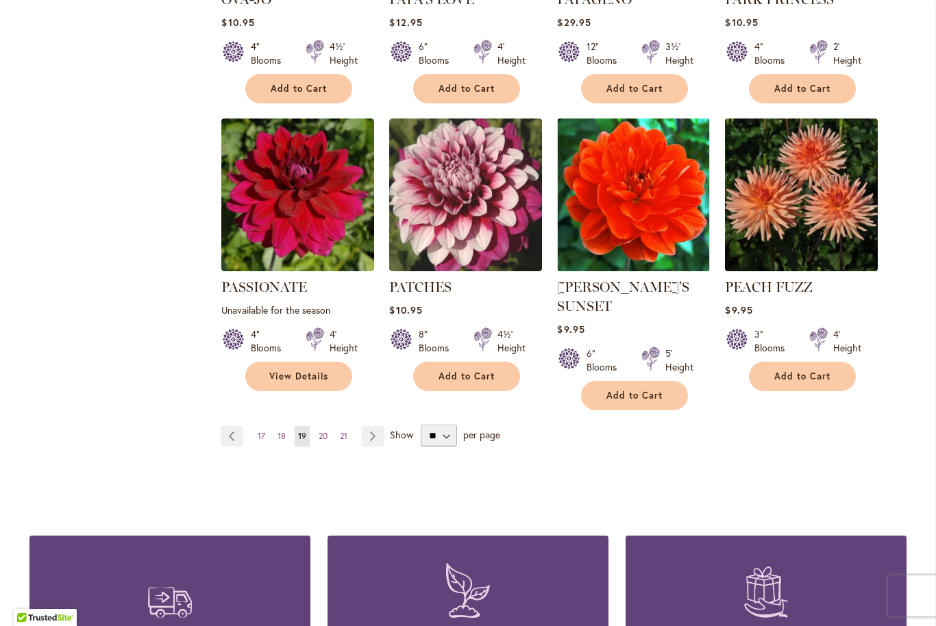
scroll to position [1105, 0]
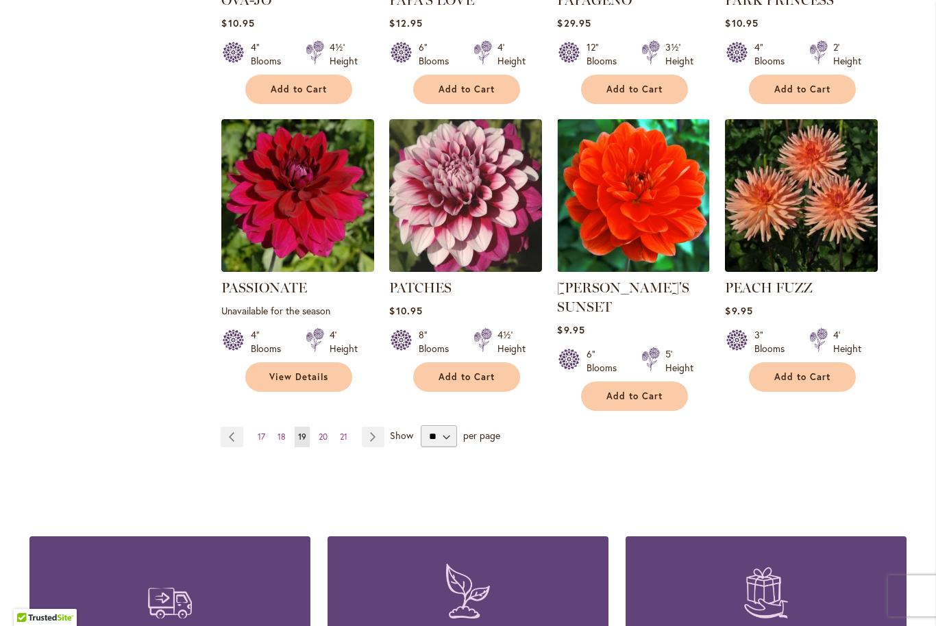
click at [369, 427] on link "Page Next" at bounding box center [373, 437] width 23 height 21
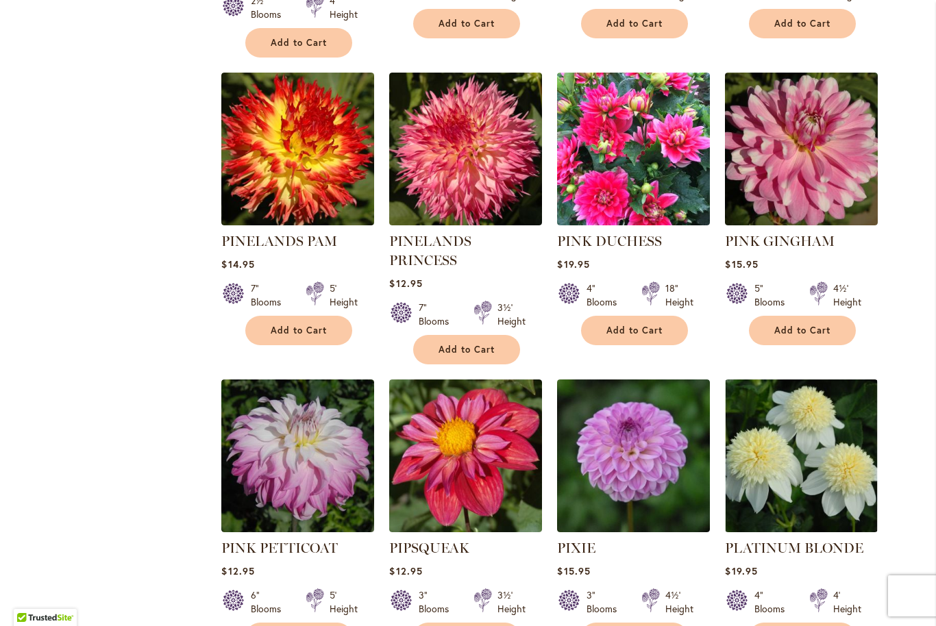
scroll to position [884, 0]
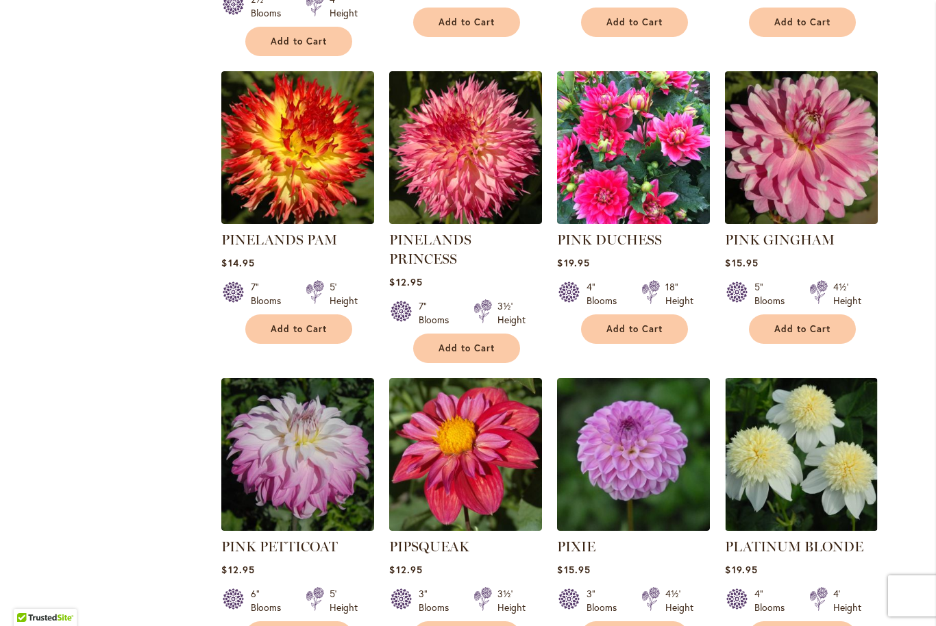
click at [477, 342] on span "Add to Cart" at bounding box center [466, 348] width 56 height 12
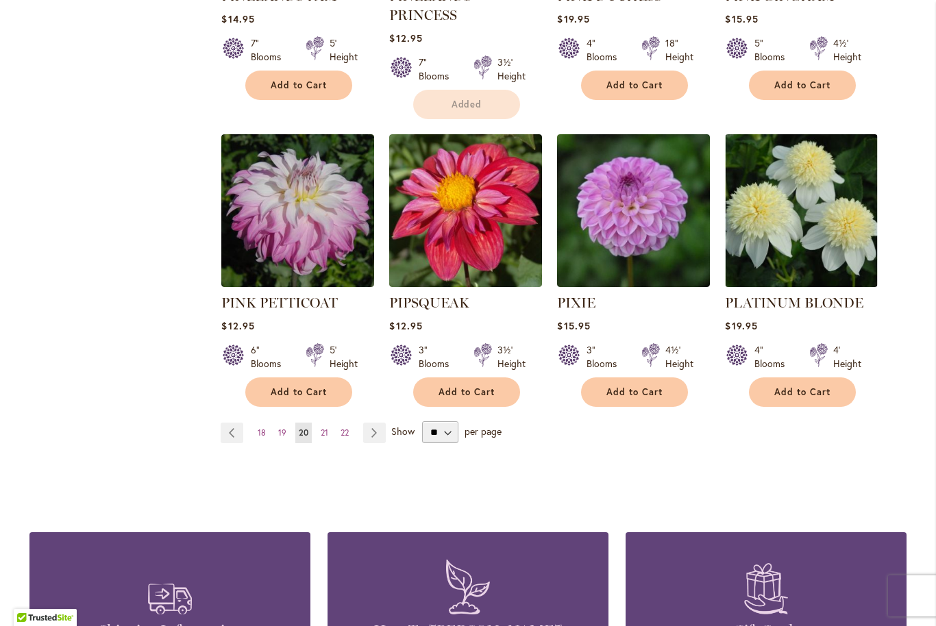
scroll to position [1155, 0]
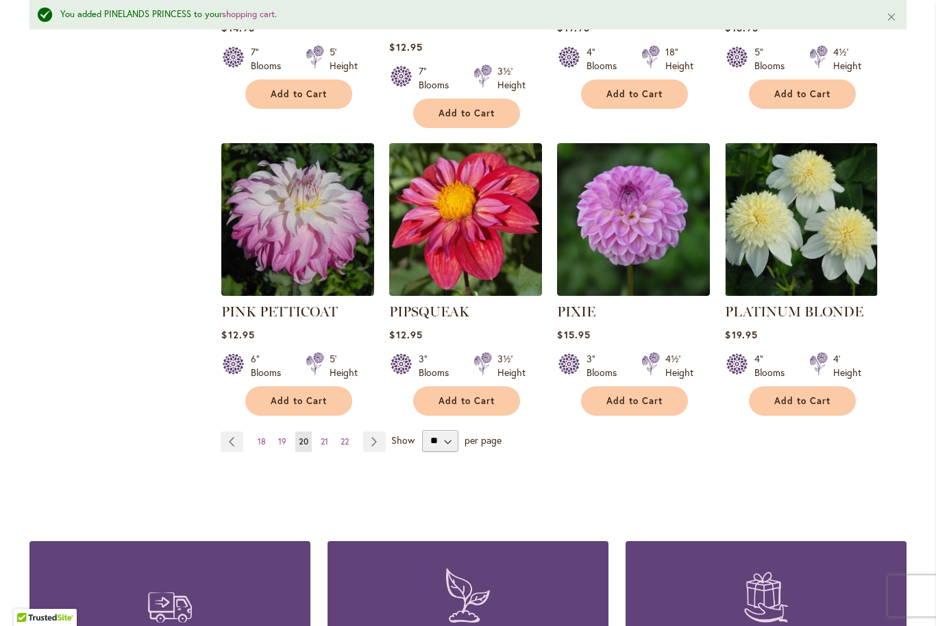
click at [815, 395] on span "Add to Cart" at bounding box center [802, 401] width 56 height 12
click at [371, 431] on link "Page Next" at bounding box center [374, 441] width 23 height 21
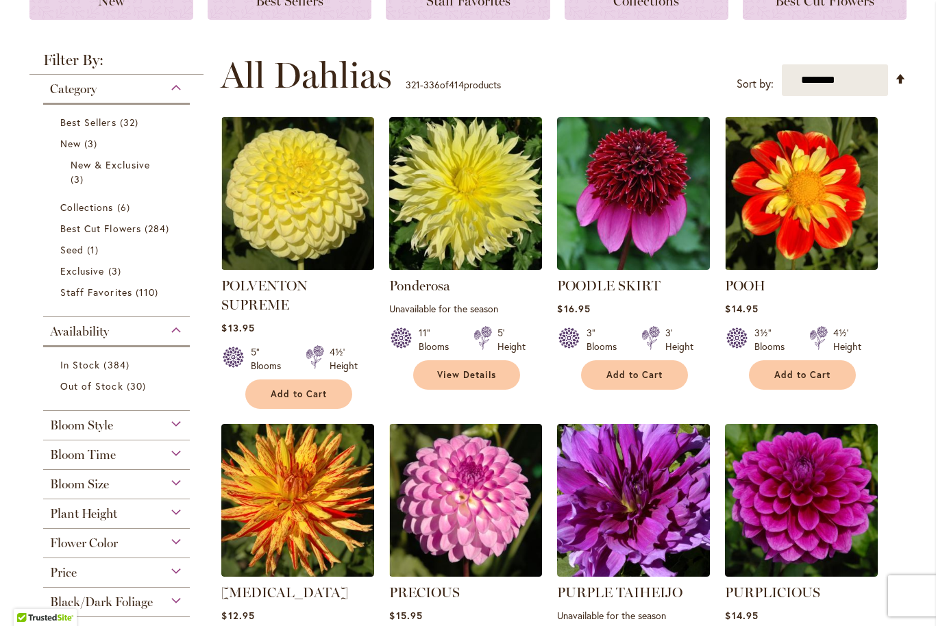
scroll to position [255, 0]
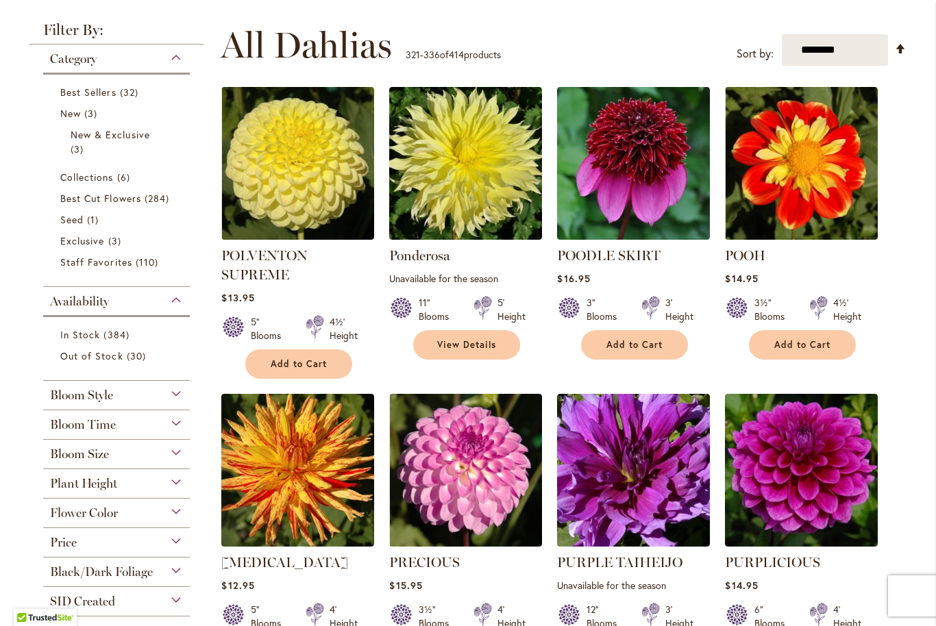
click at [632, 347] on span "Add to Cart" at bounding box center [634, 345] width 56 height 12
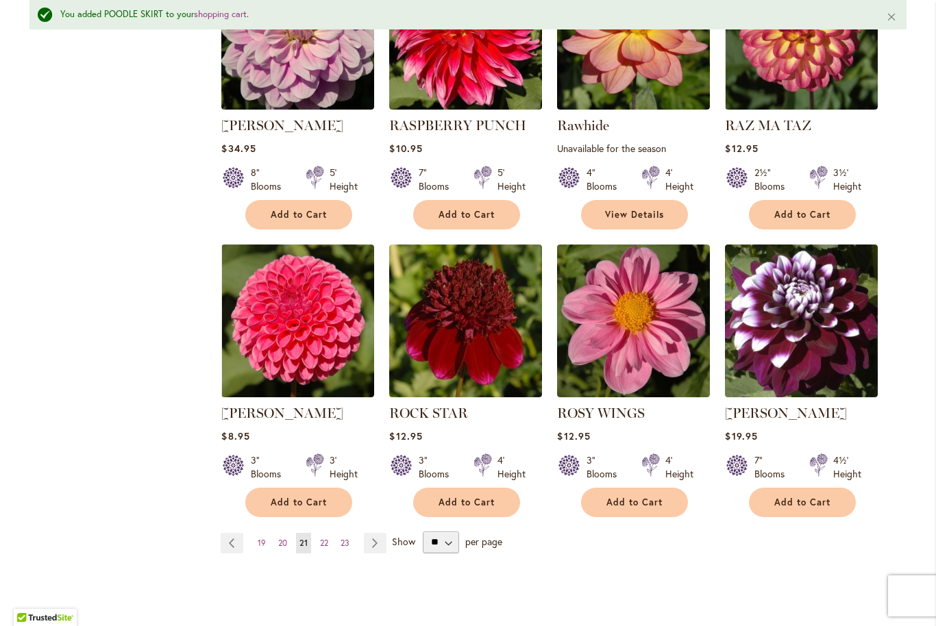
scroll to position [1029, 0]
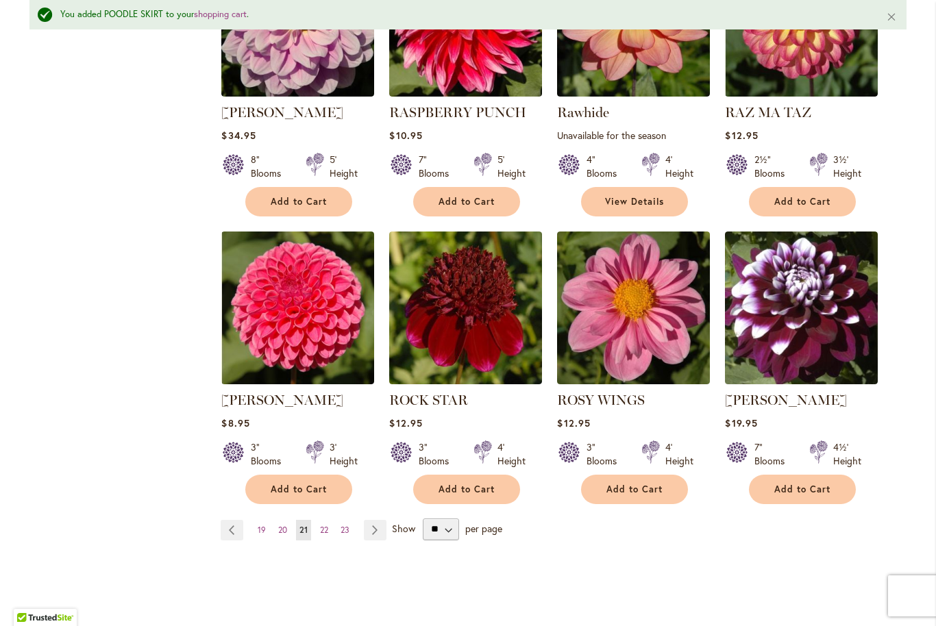
click at [631, 485] on span "Add to Cart" at bounding box center [634, 490] width 56 height 12
click at [375, 530] on link "Page Next" at bounding box center [375, 530] width 23 height 21
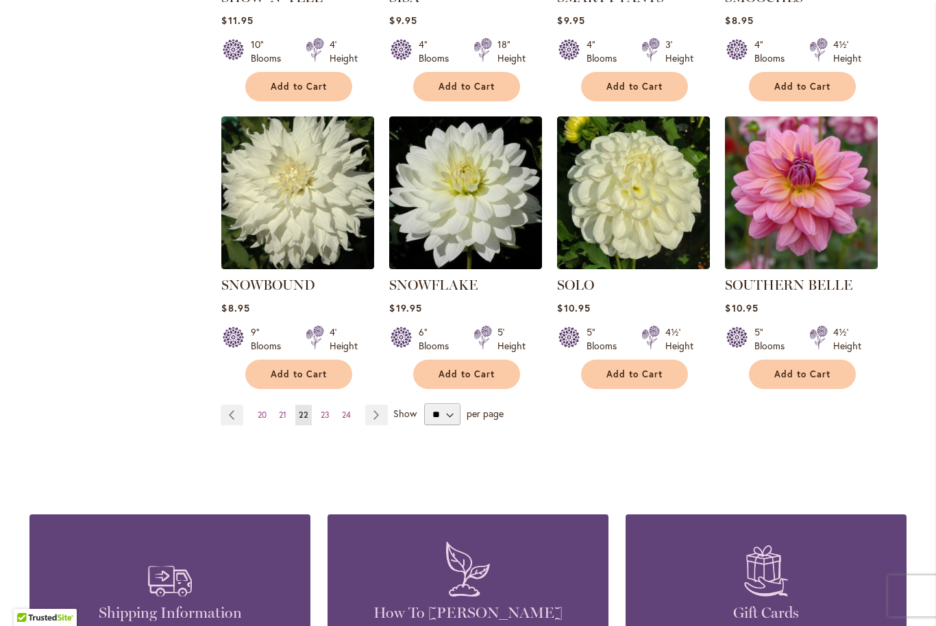
scroll to position [1112, 0]
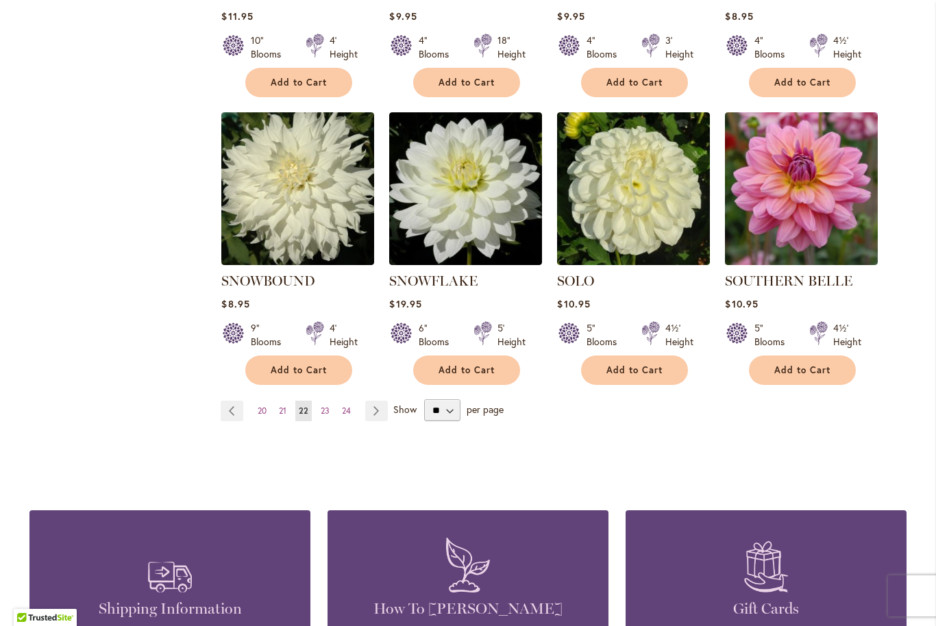
click at [374, 401] on link "Page Next" at bounding box center [376, 411] width 23 height 21
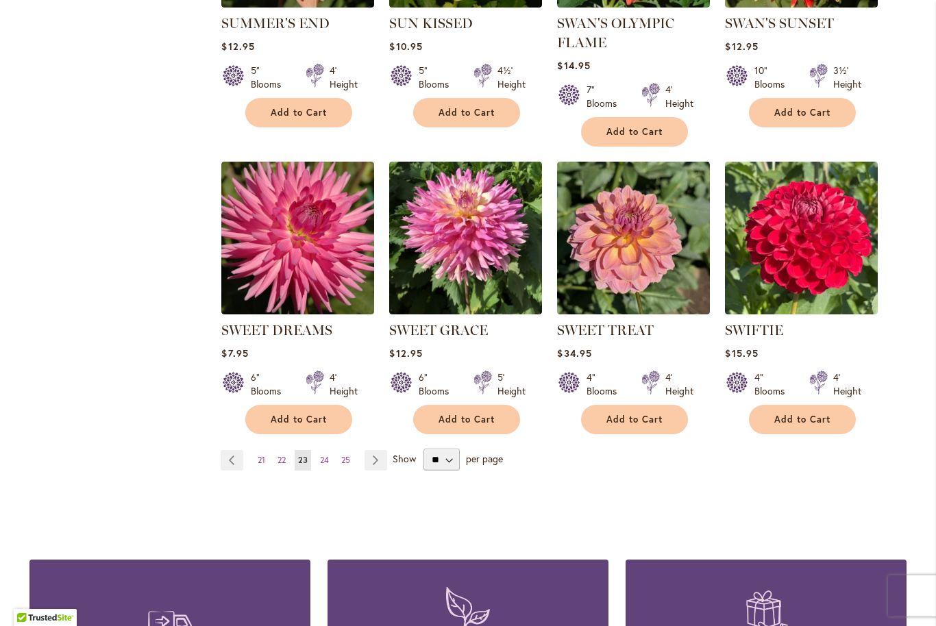
scroll to position [1065, 0]
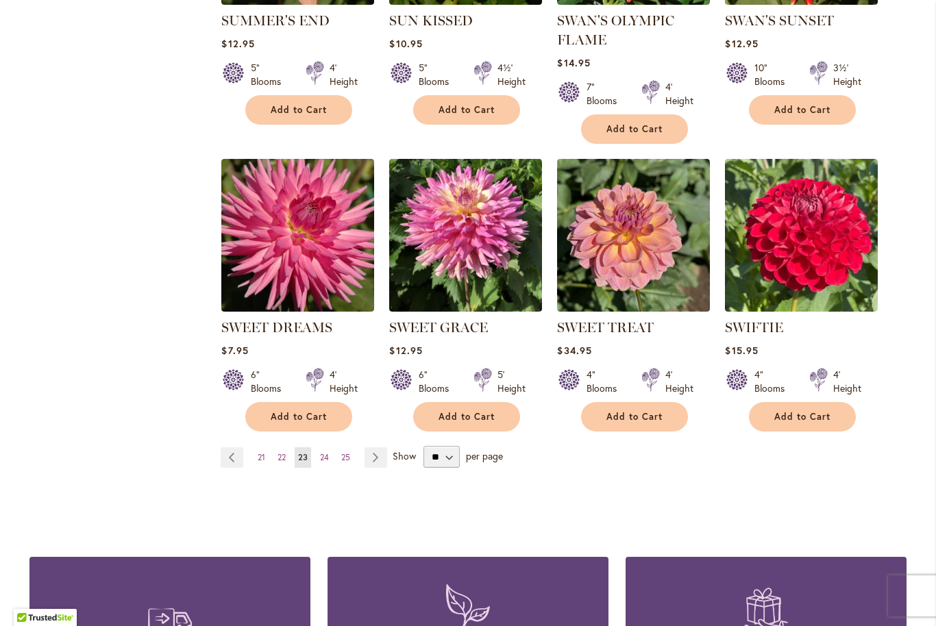
click at [480, 411] on span "Add to Cart" at bounding box center [466, 417] width 56 height 12
click at [375, 455] on link "Page Next" at bounding box center [375, 457] width 23 height 21
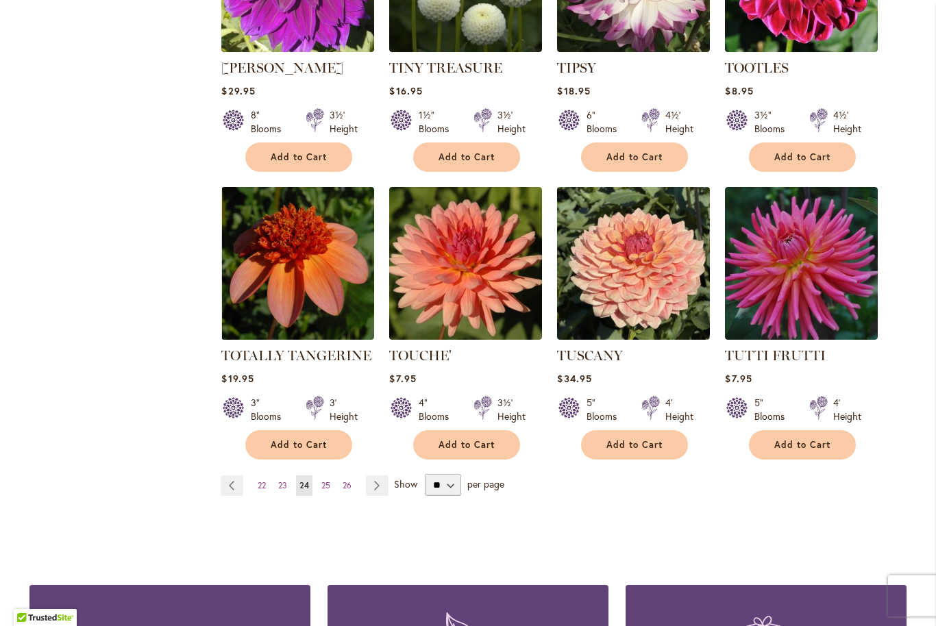
scroll to position [1046, 0]
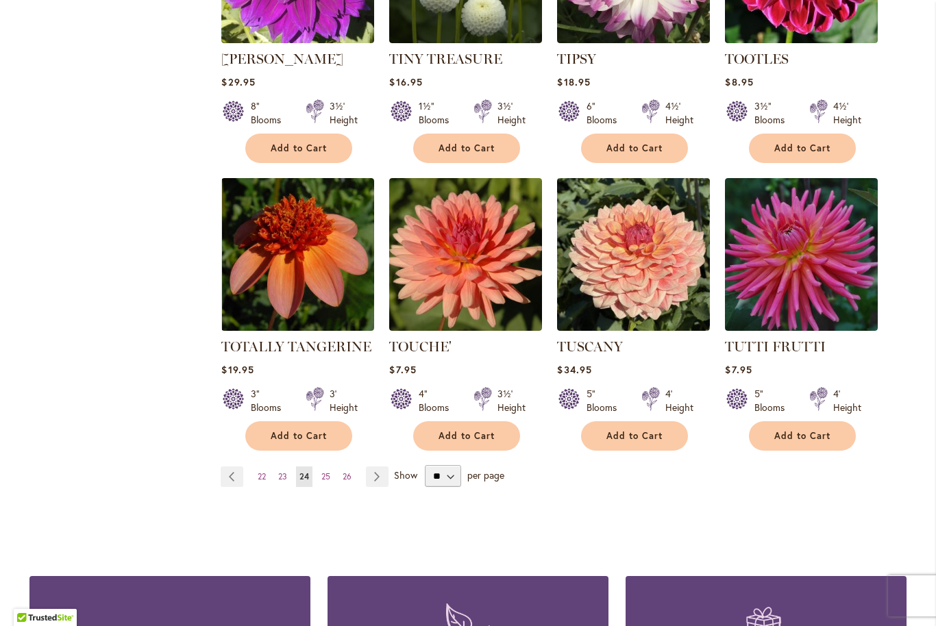
click at [301, 430] on span "Add to Cart" at bounding box center [299, 436] width 56 height 12
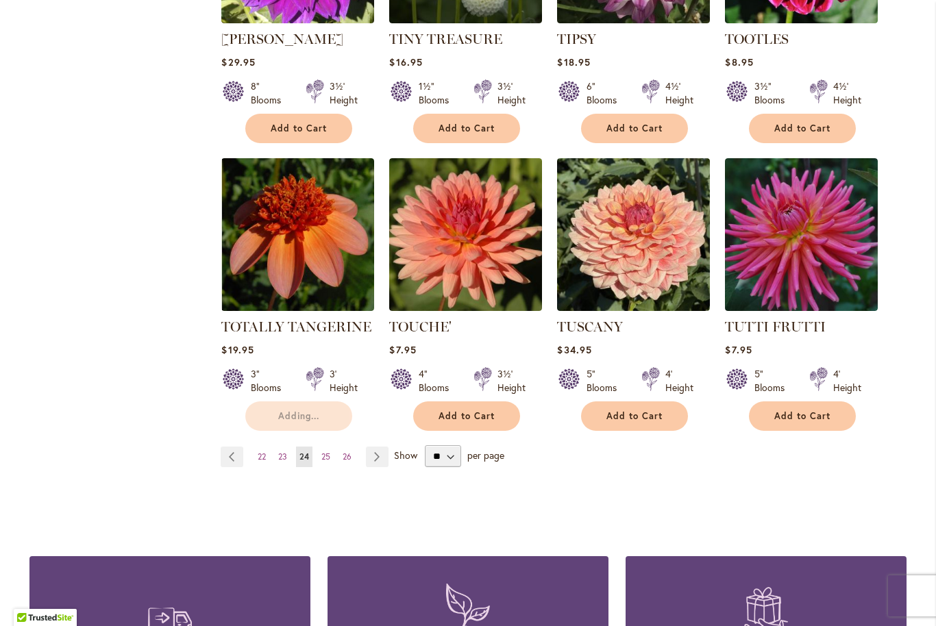
scroll to position [1083, 0]
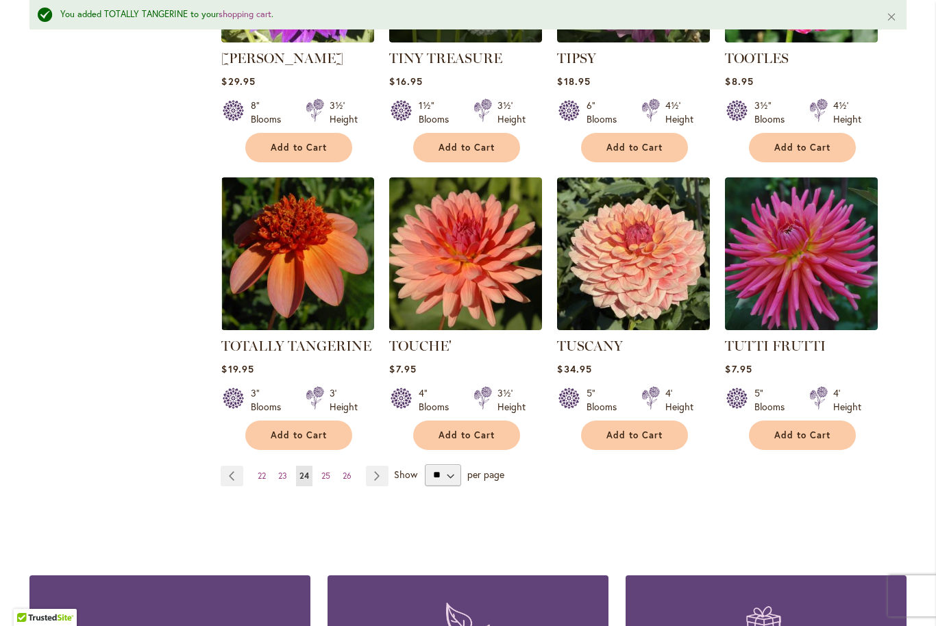
click at [383, 466] on link "Page Next" at bounding box center [377, 476] width 23 height 21
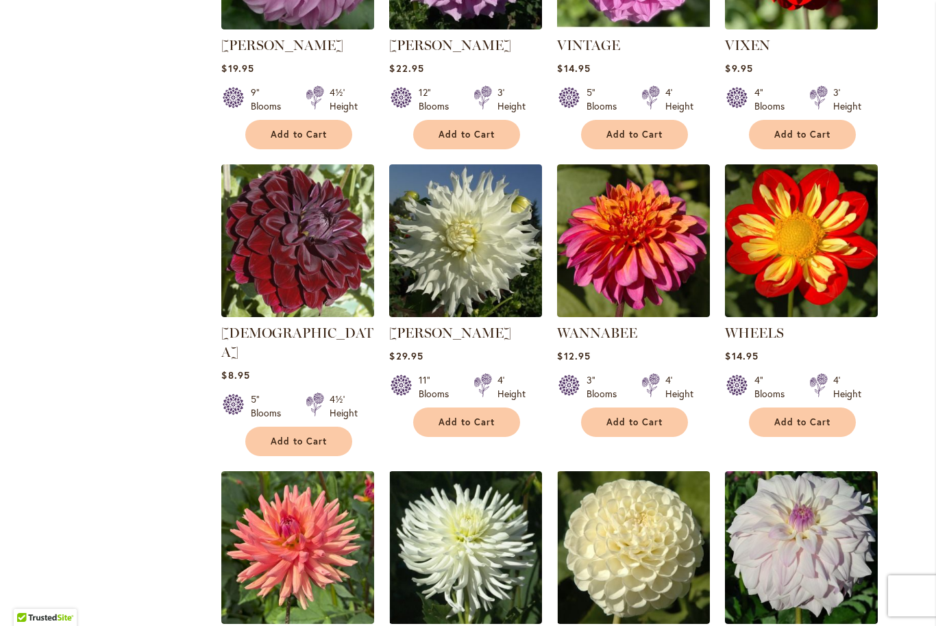
scroll to position [769, 0]
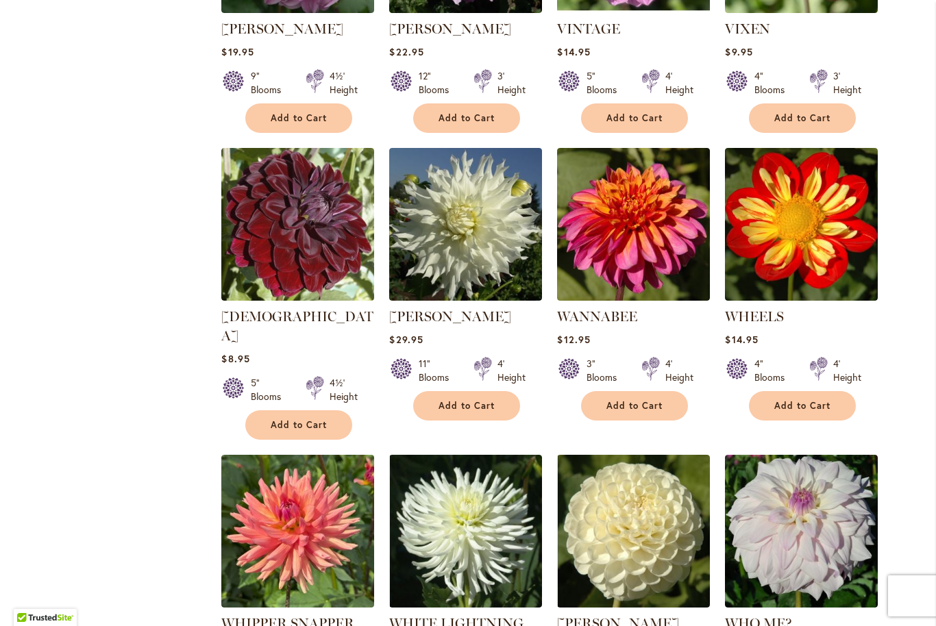
click at [652, 411] on span "Add to Cart" at bounding box center [634, 406] width 56 height 12
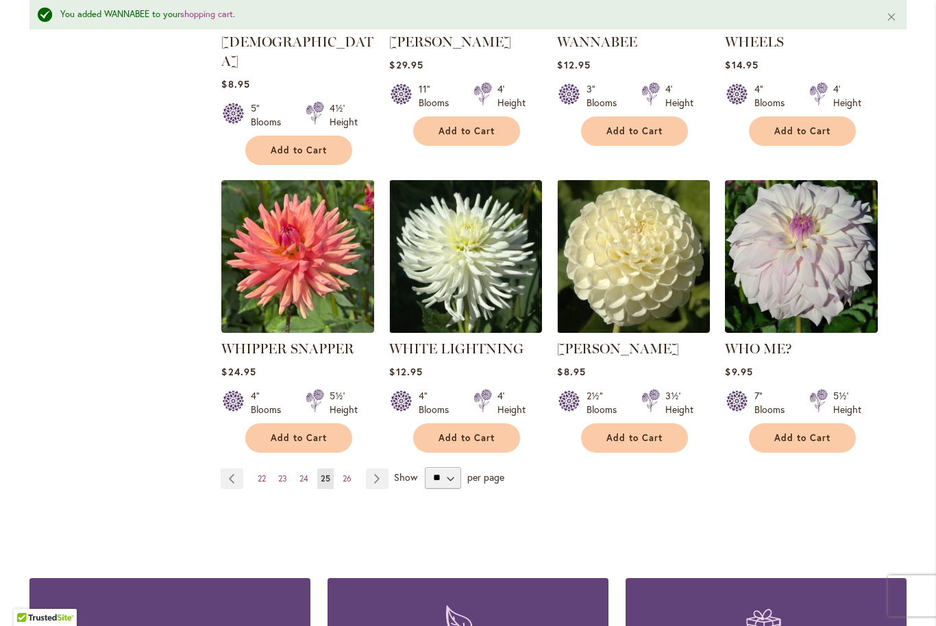
scroll to position [1130, 0]
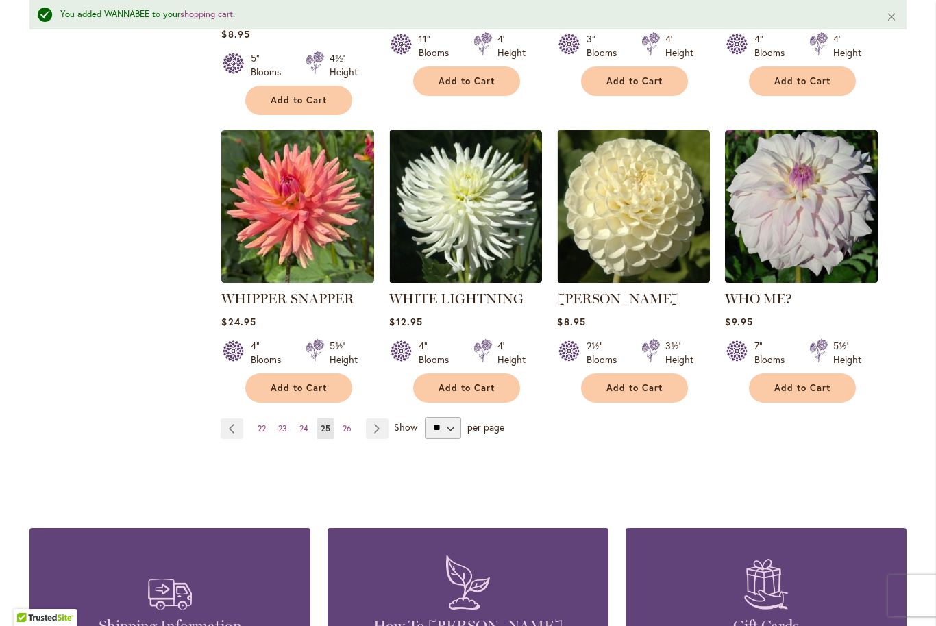
click at [375, 418] on link "Page Next" at bounding box center [377, 428] width 23 height 21
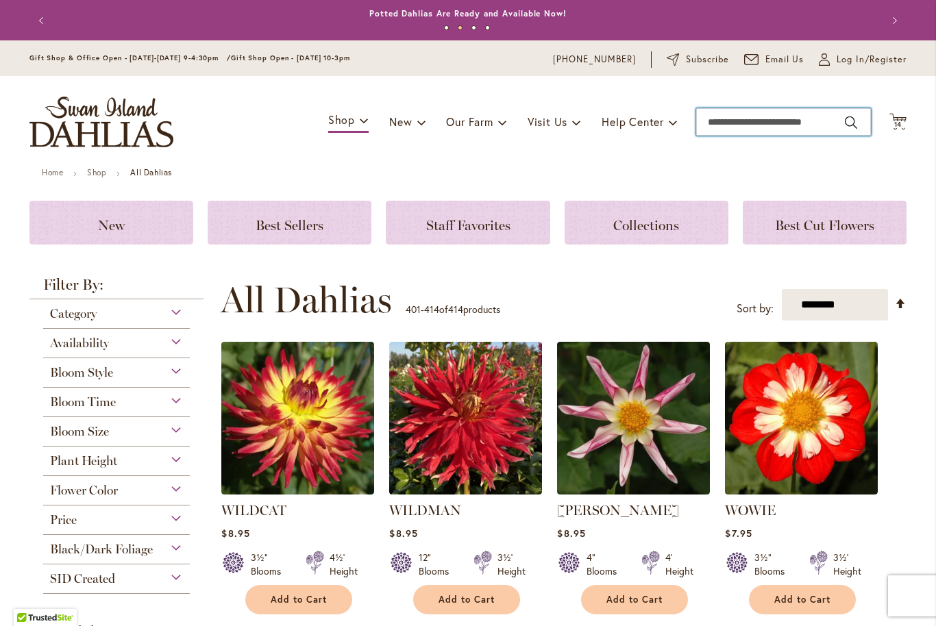
click at [735, 125] on input "Search" at bounding box center [783, 121] width 175 height 27
type input "*****"
click at [850, 123] on button "Search" at bounding box center [850, 123] width 12 height 22
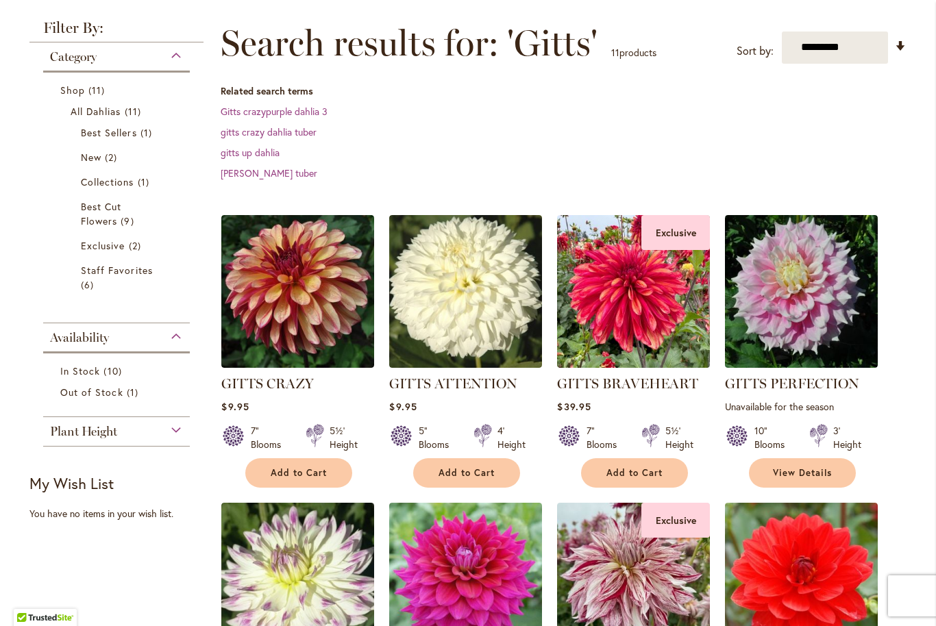
scroll to position [239, 0]
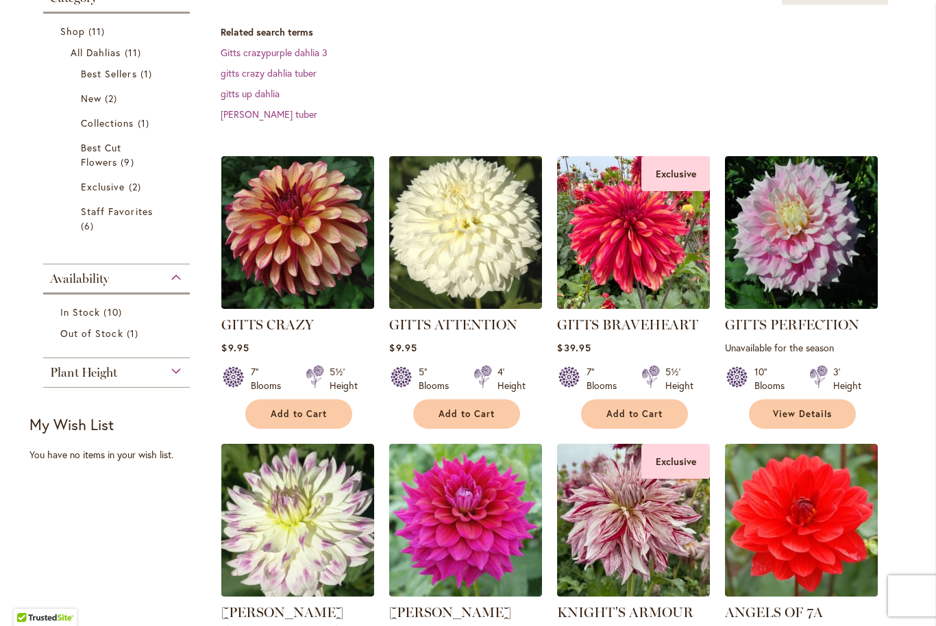
click at [312, 415] on span "Add to Cart" at bounding box center [299, 414] width 56 height 12
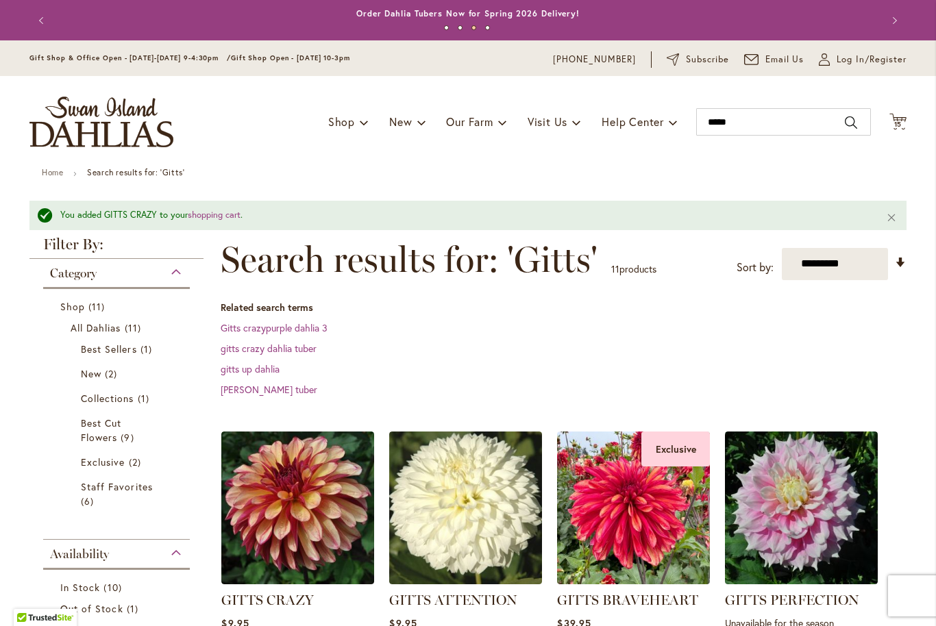
scroll to position [0, 0]
click at [897, 127] on icon "Cart .cls-1 { fill: #231f20; }" at bounding box center [897, 121] width 17 height 17
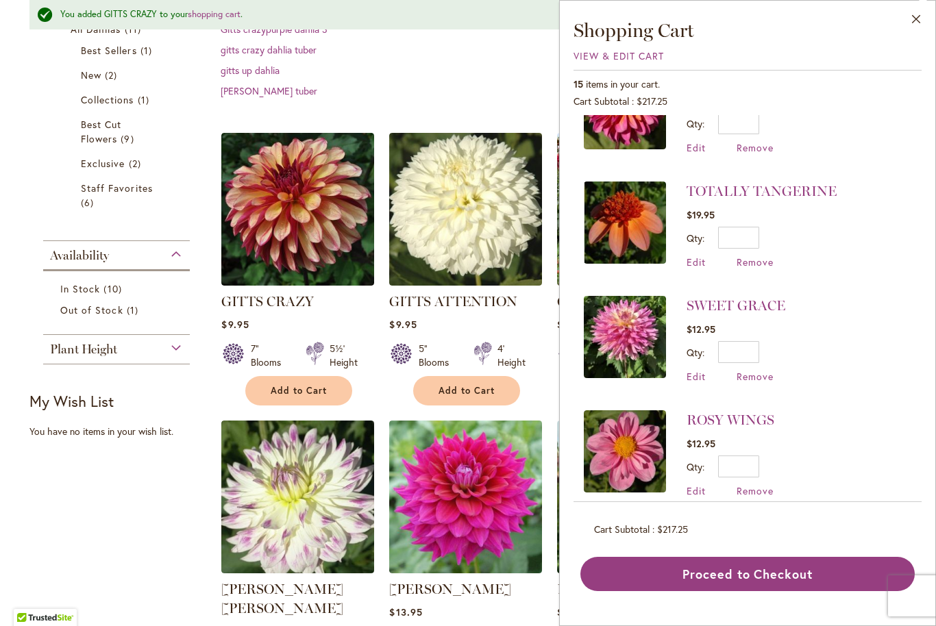
scroll to position [153, 0]
